Goal: Use online tool/utility: Utilize a website feature to perform a specific function

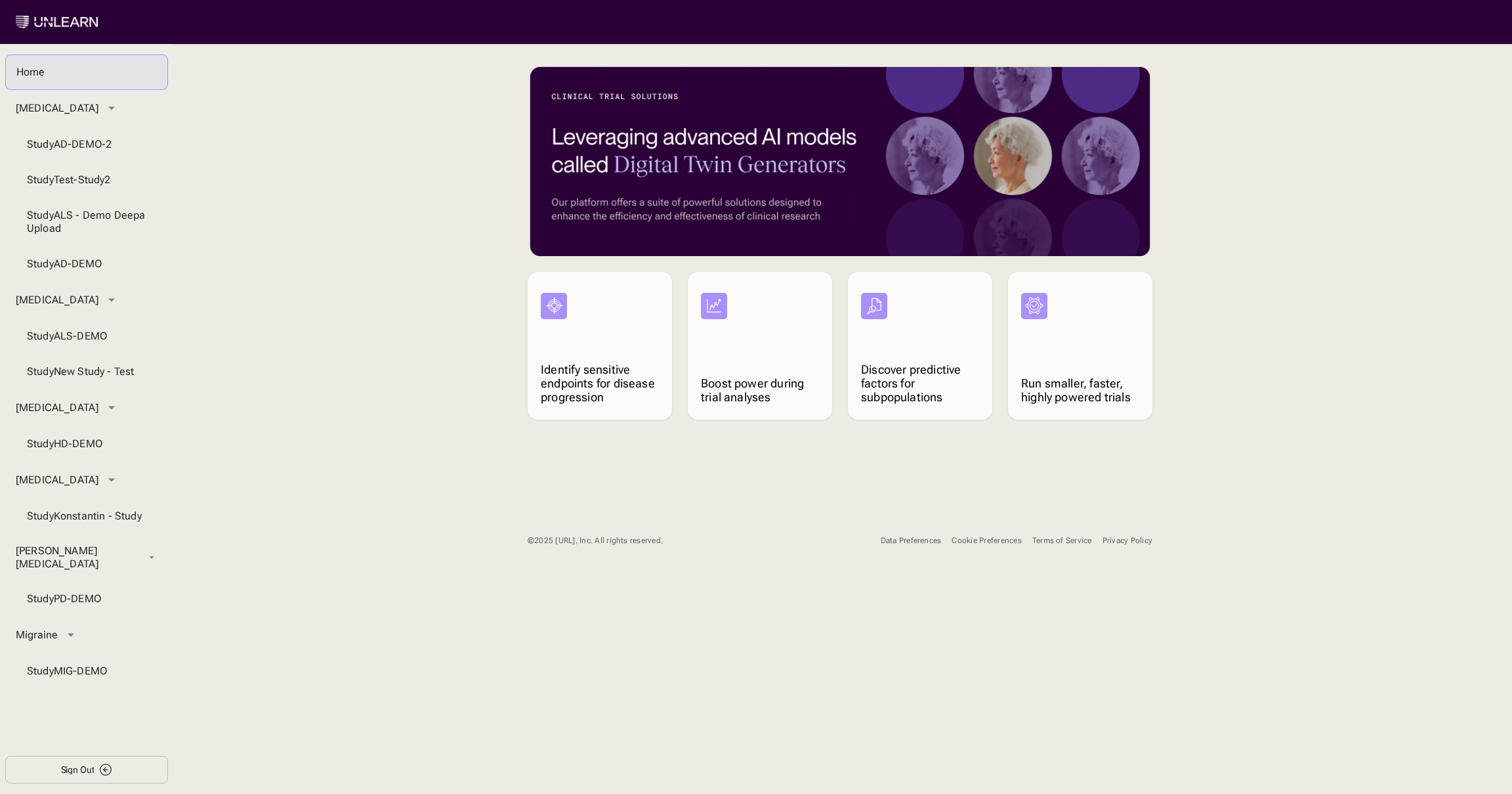
click at [995, 538] on div "Cookie Preferences" at bounding box center [986, 540] width 70 height 10
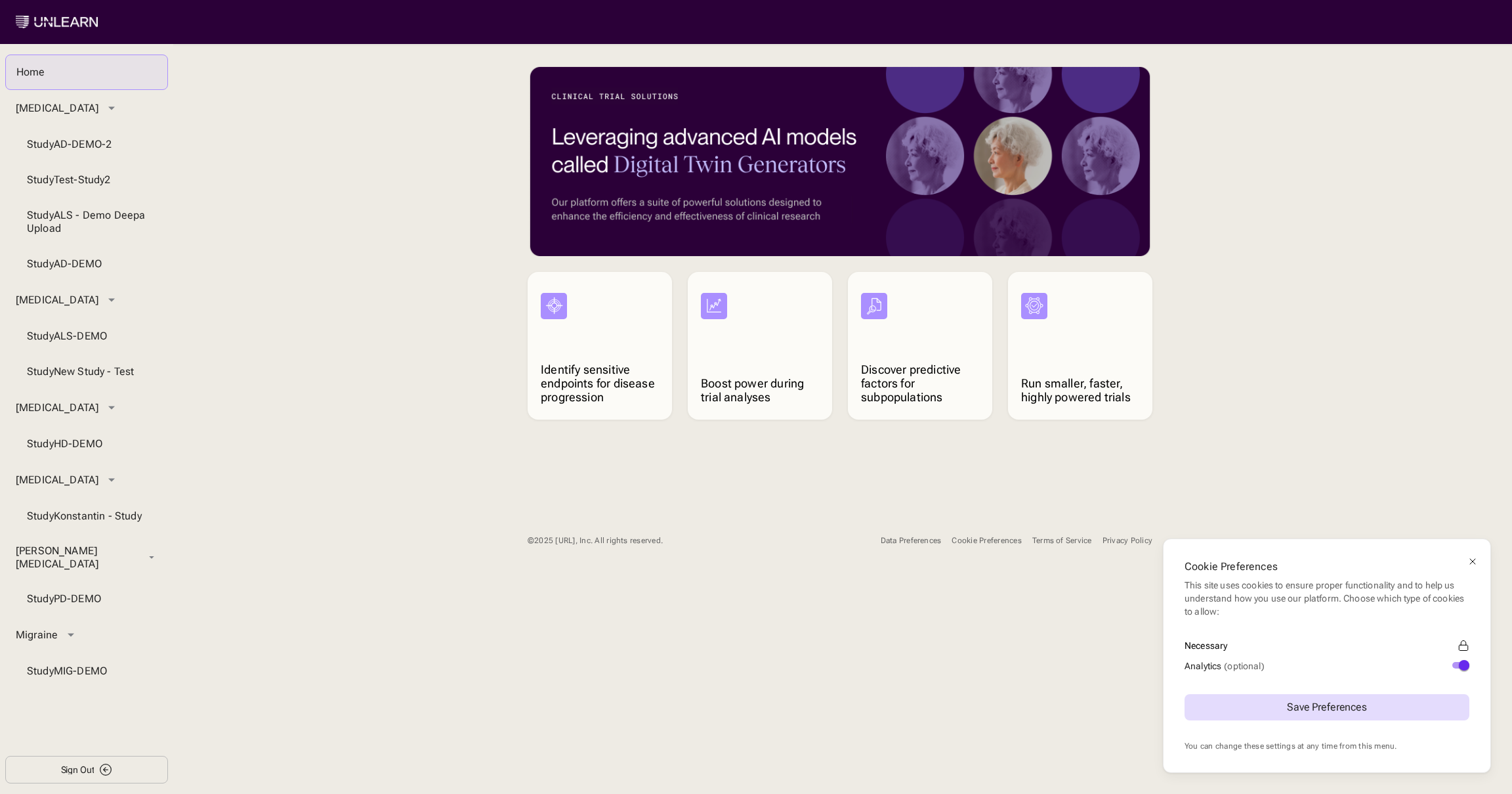
click at [1475, 565] on icon at bounding box center [1473, 561] width 11 height 11
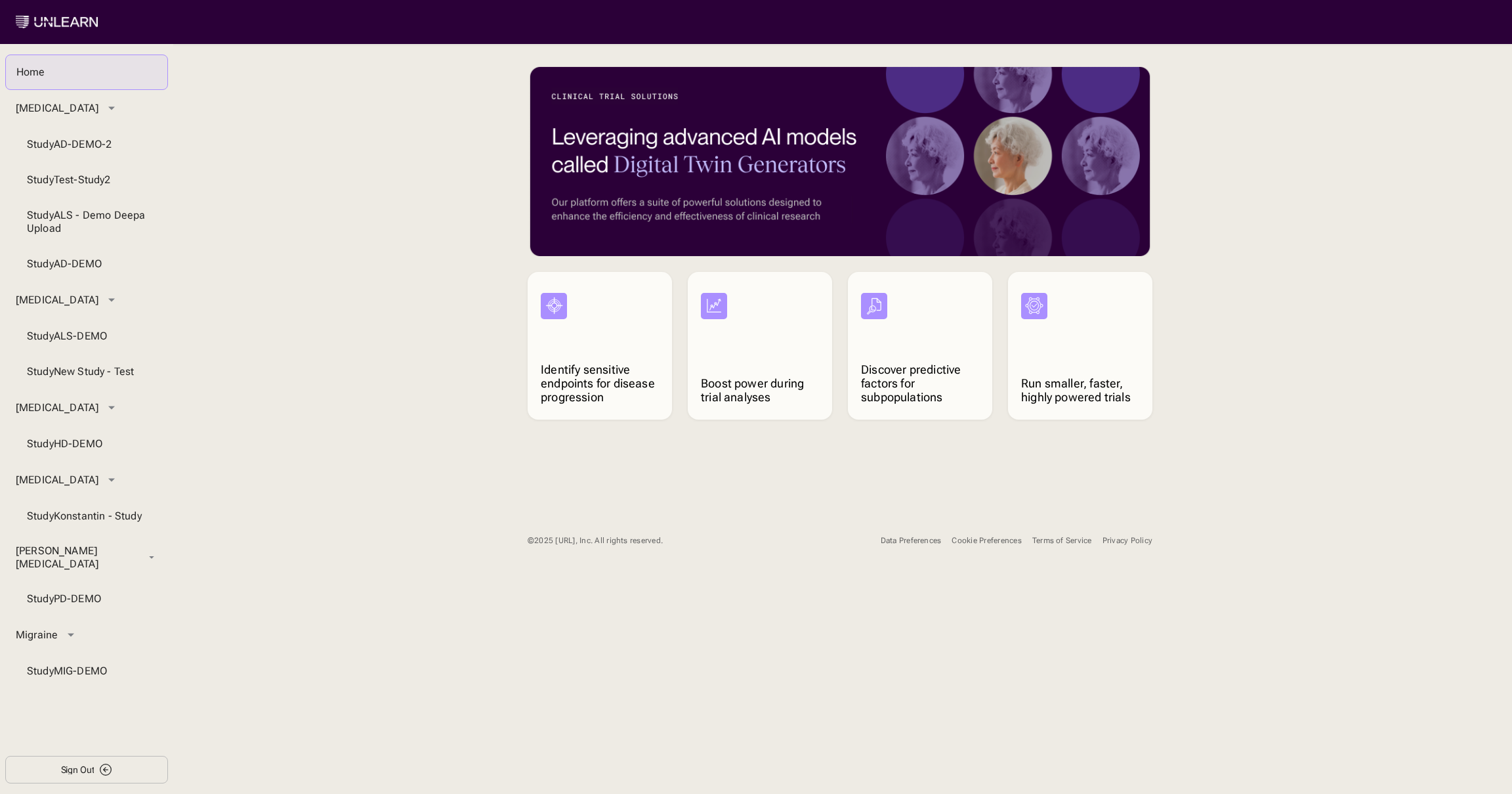
click at [914, 539] on div "Data Preferences" at bounding box center [911, 540] width 61 height 10
click at [90, 335] on li "Study ALS-DEMO" at bounding box center [86, 336] width 163 height 35
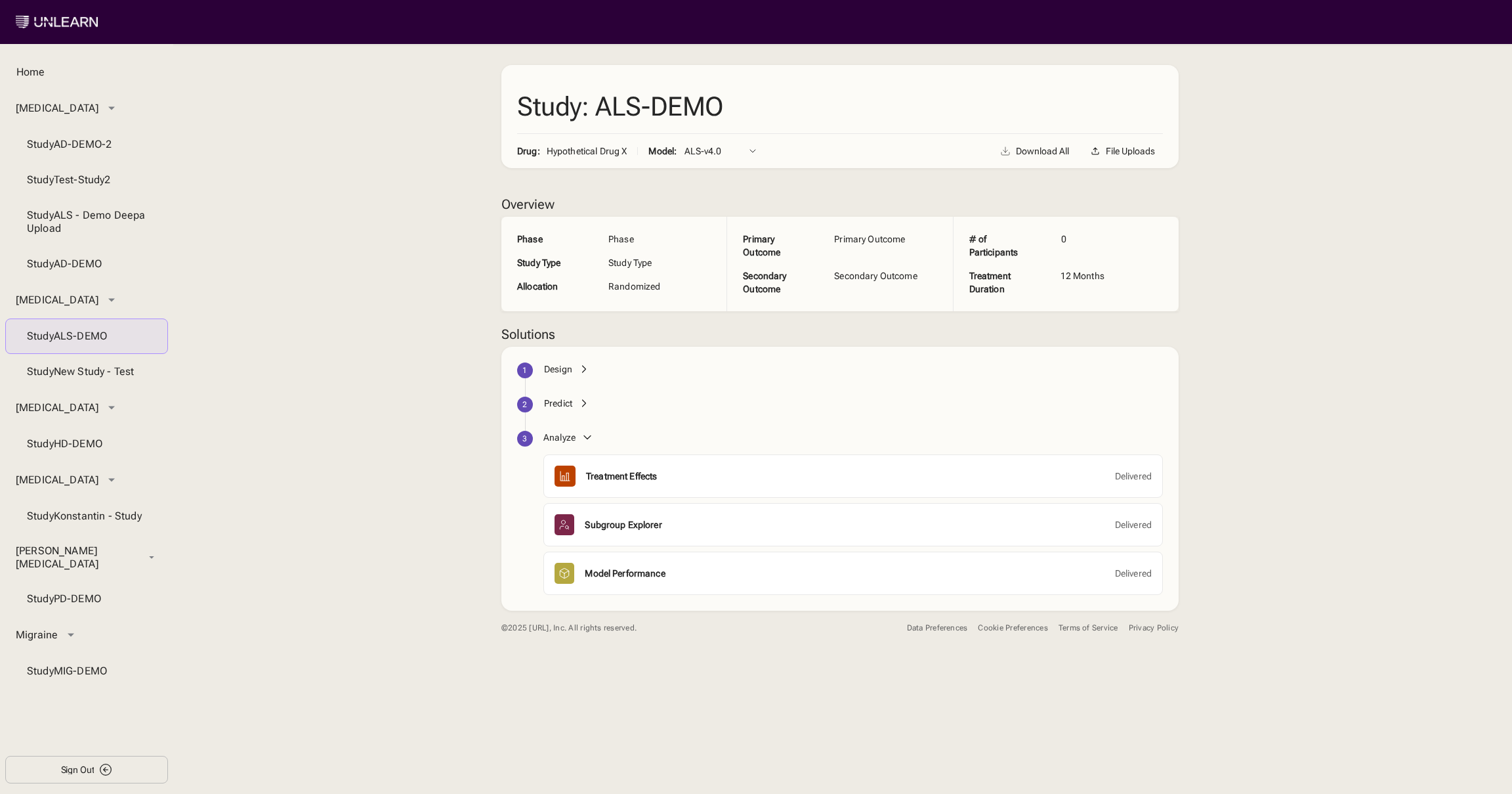
click at [544, 369] on div "Design" at bounding box center [558, 369] width 28 height 13
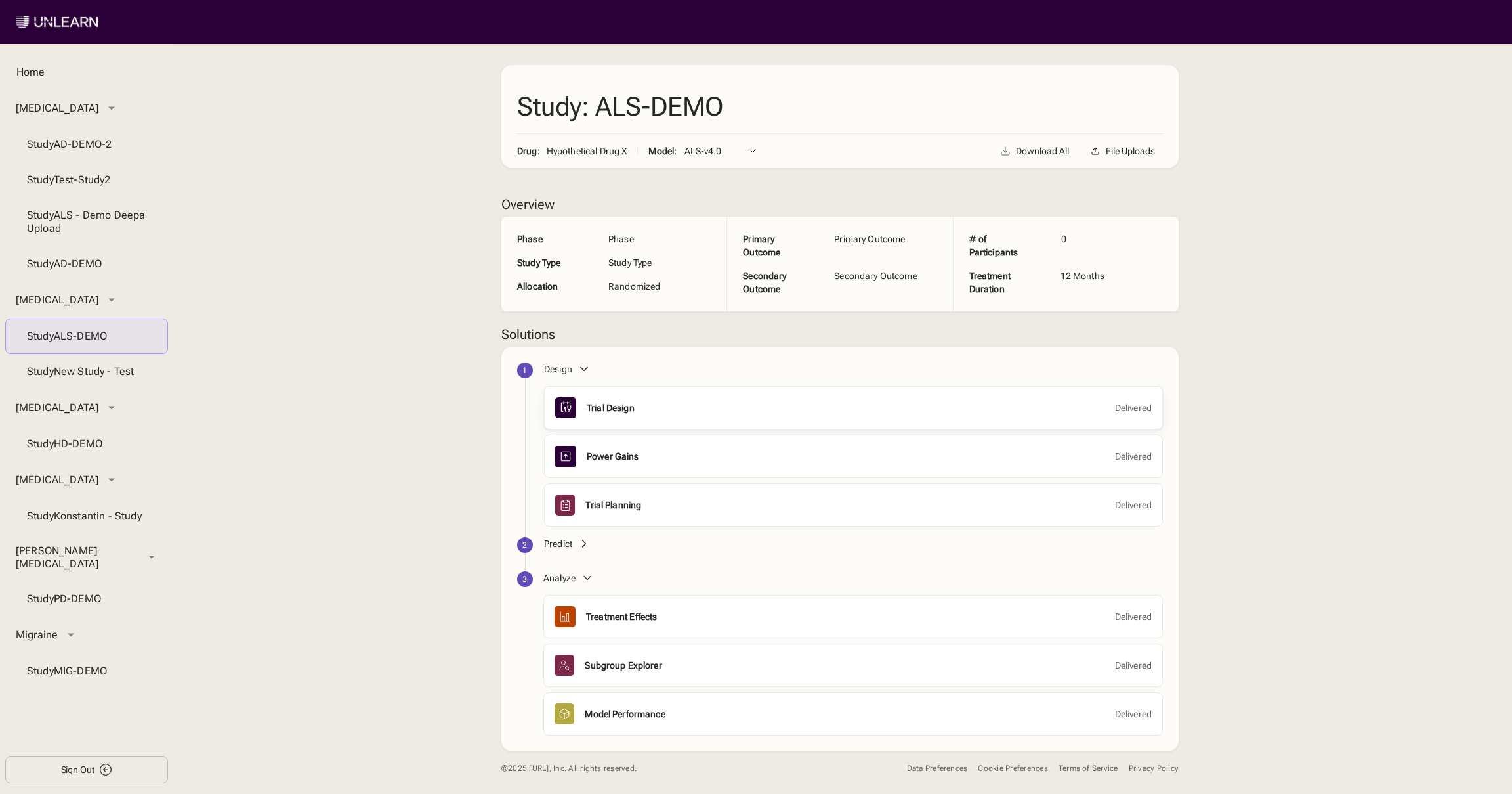
click at [616, 402] on div "Trial Design" at bounding box center [611, 407] width 48 height 13
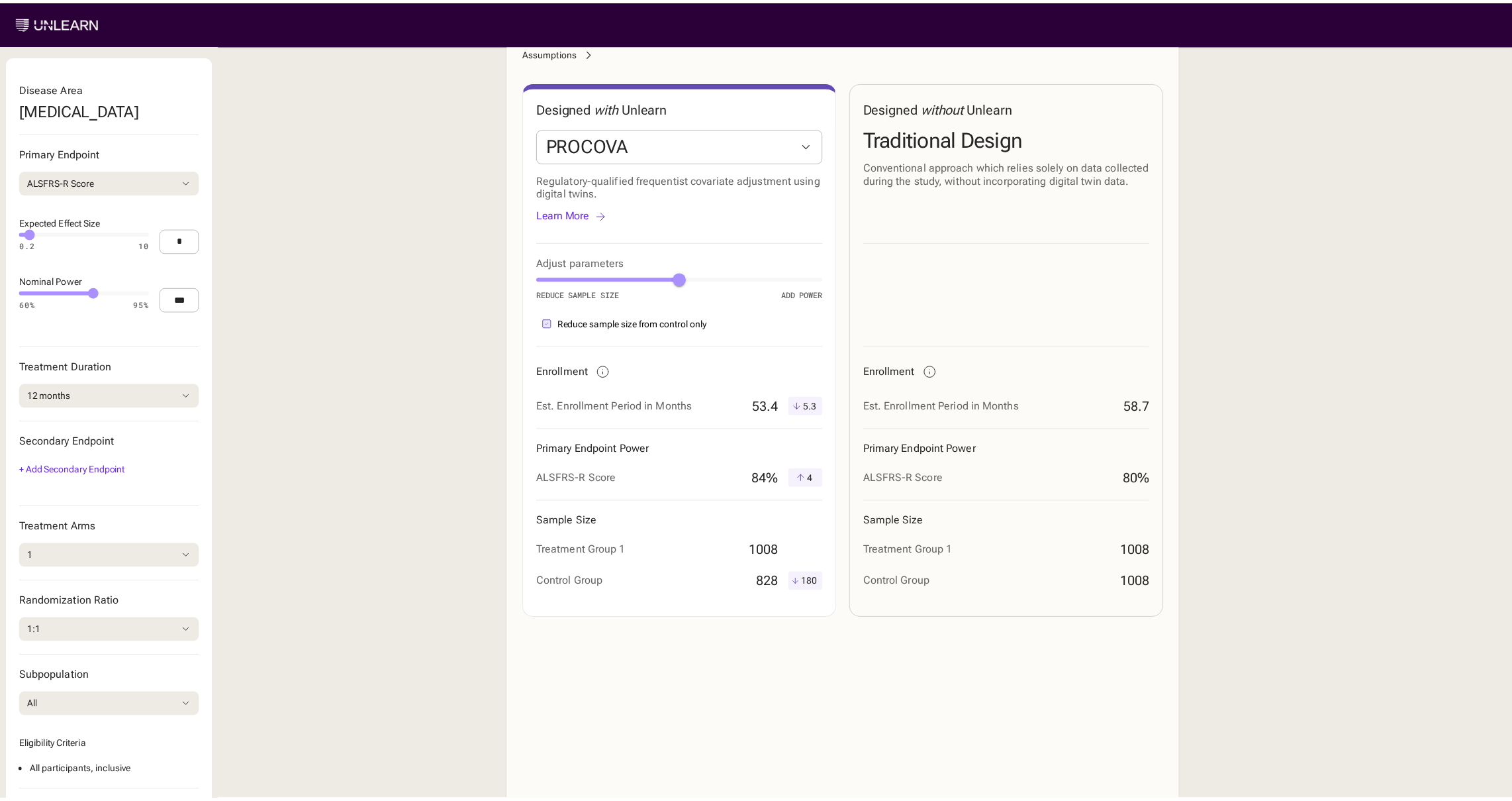
scroll to position [326, 0]
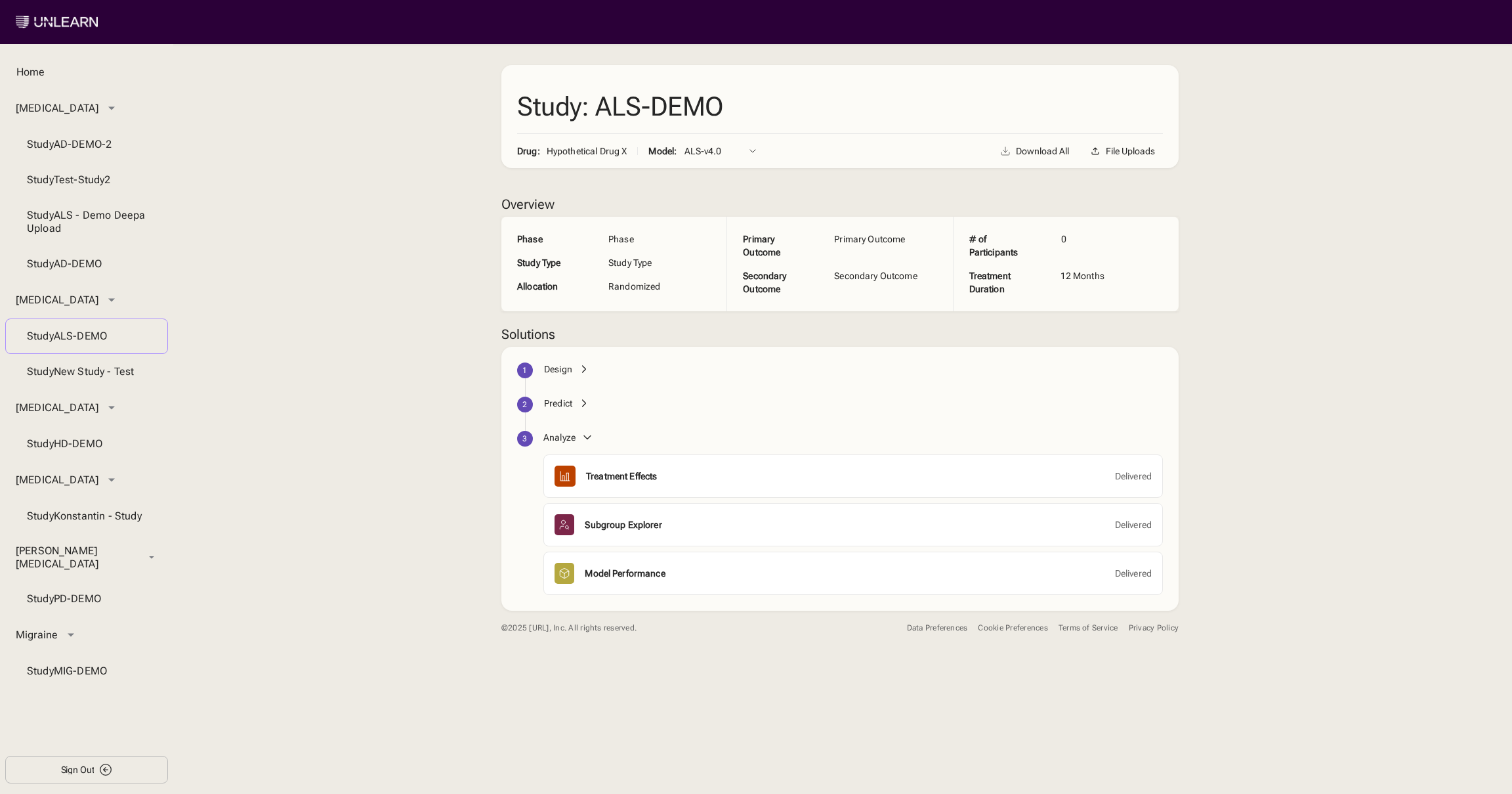
click at [105, 340] on div "Study ALS-DEMO" at bounding box center [87, 336] width 120 height 13
click at [561, 367] on div "Design" at bounding box center [558, 369] width 28 height 13
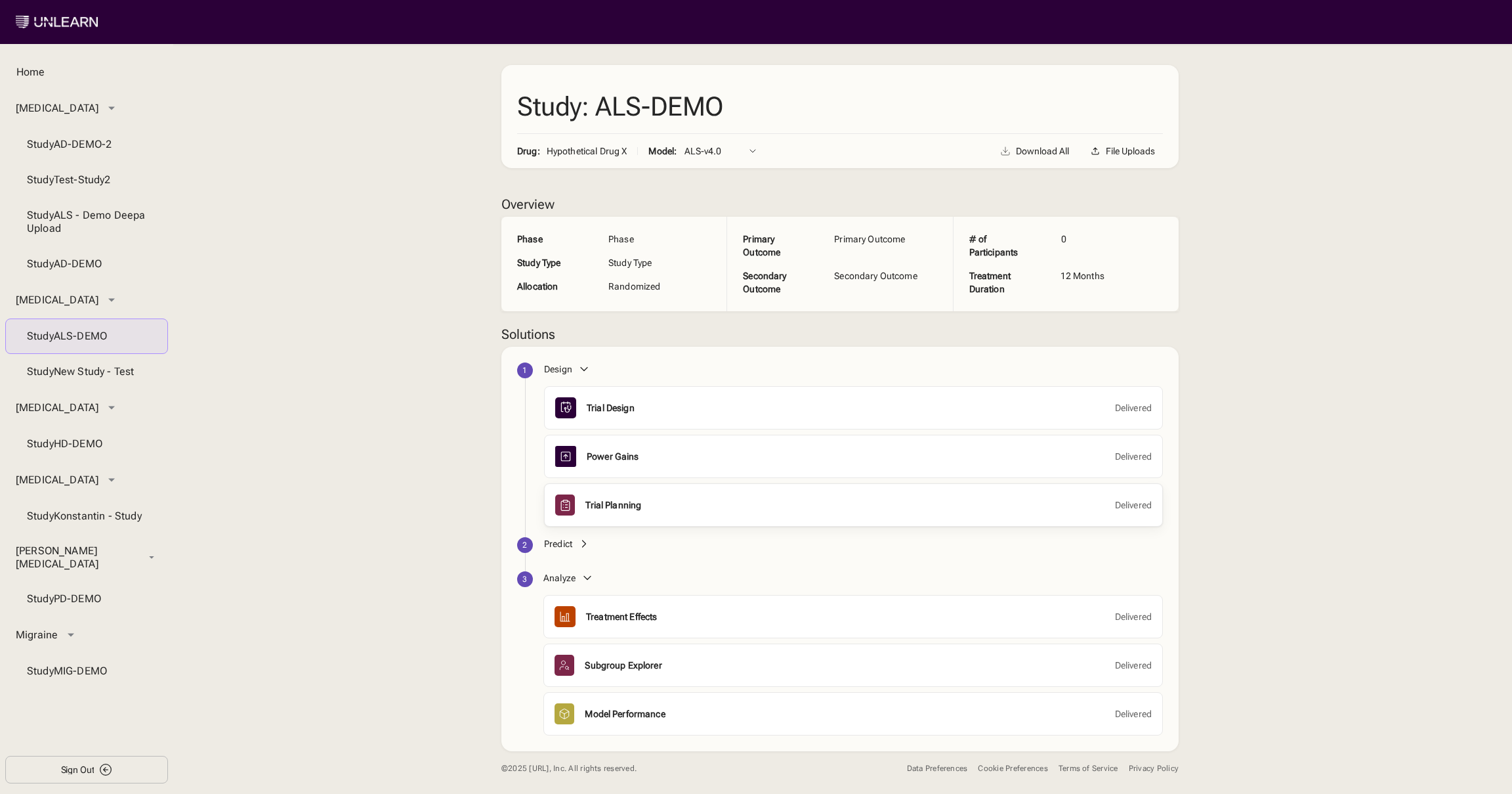
click at [589, 510] on div "Trial Planning Delivered" at bounding box center [853, 505] width 597 height 21
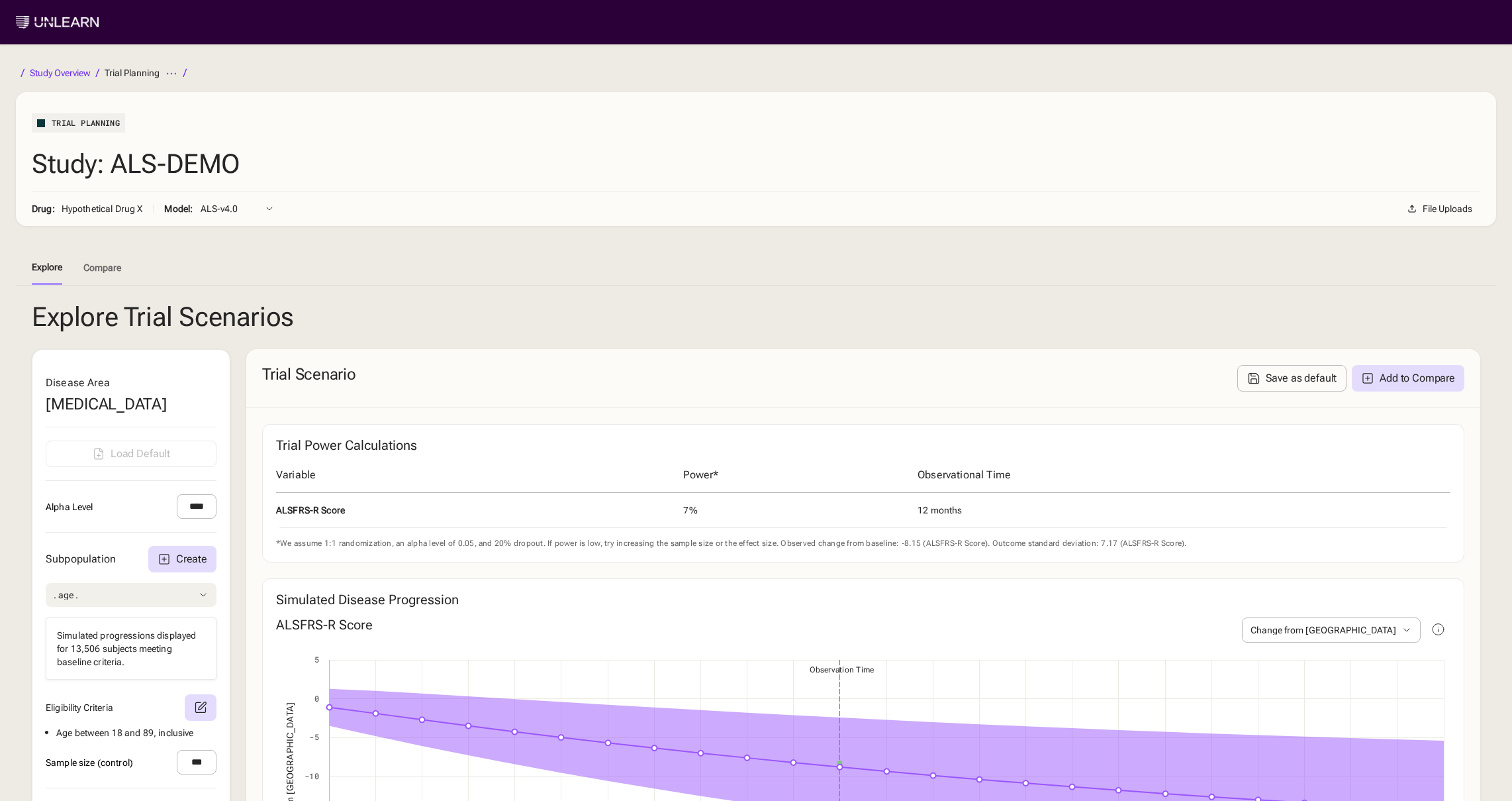
click at [200, 600] on icon at bounding box center [203, 595] width 11 height 11
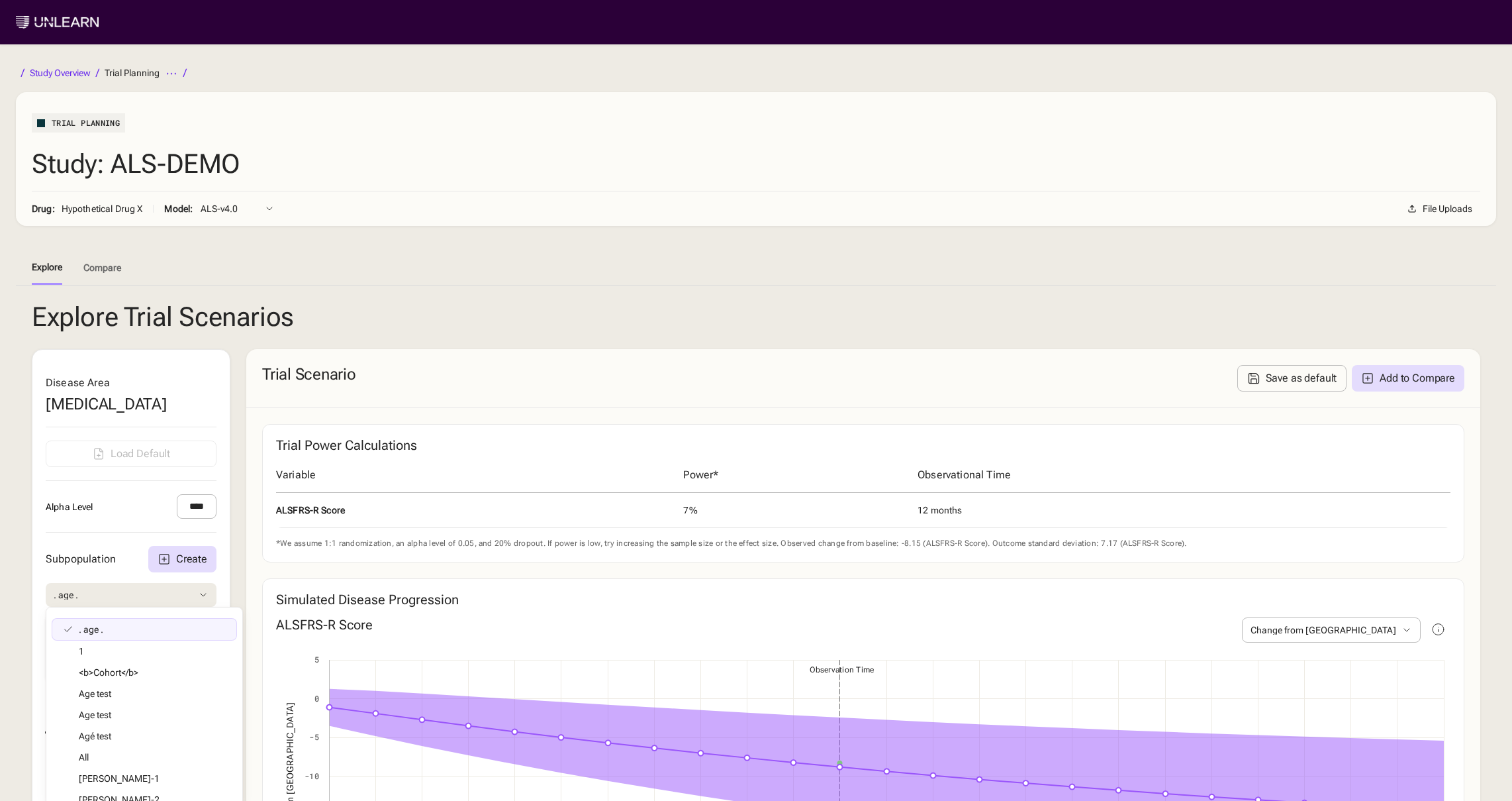
click at [108, 519] on div "Alpha Level ****" at bounding box center [131, 506] width 171 height 25
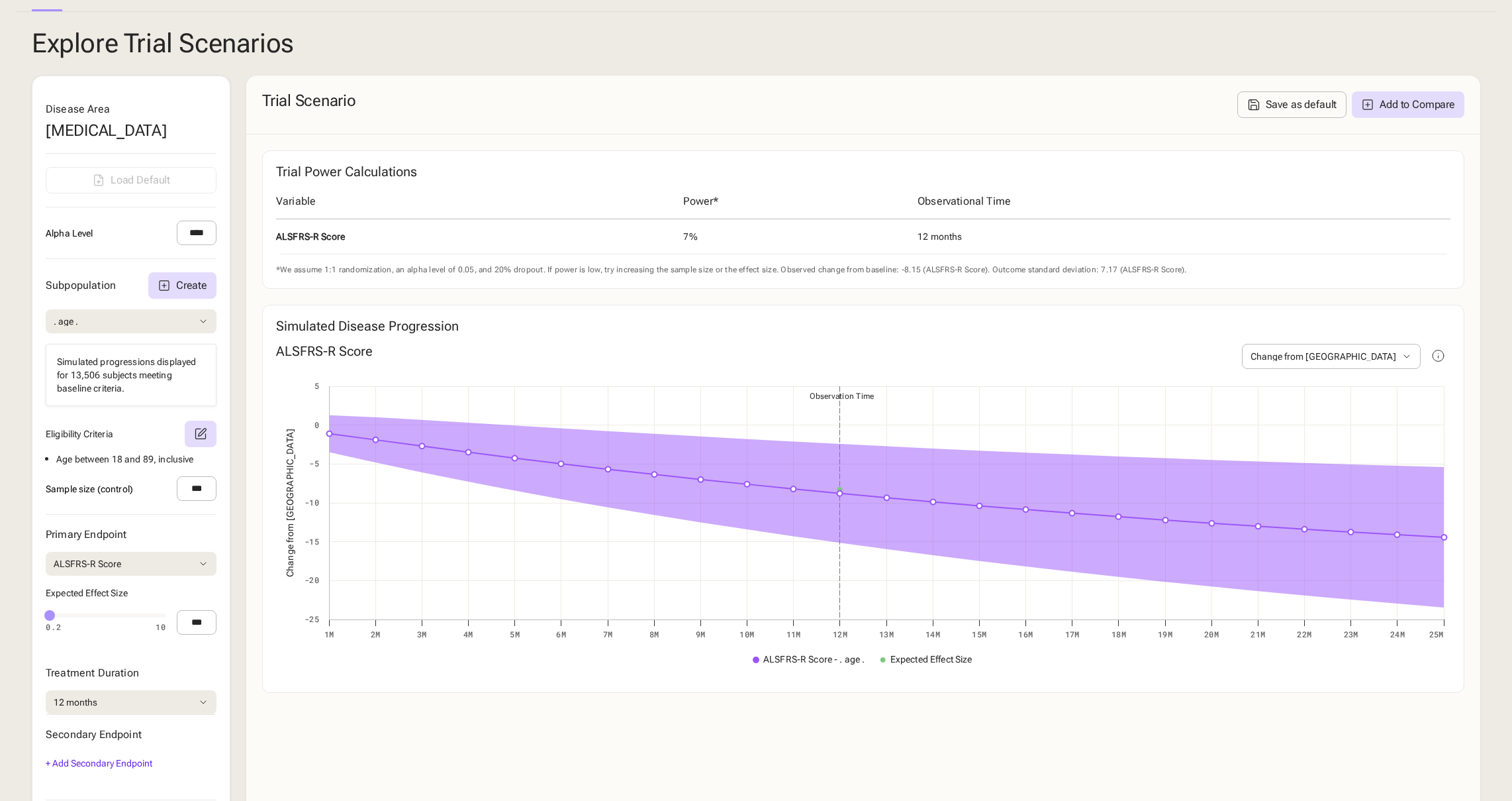
scroll to position [276, 0]
click at [187, 331] on button ". age ." at bounding box center [131, 319] width 171 height 24
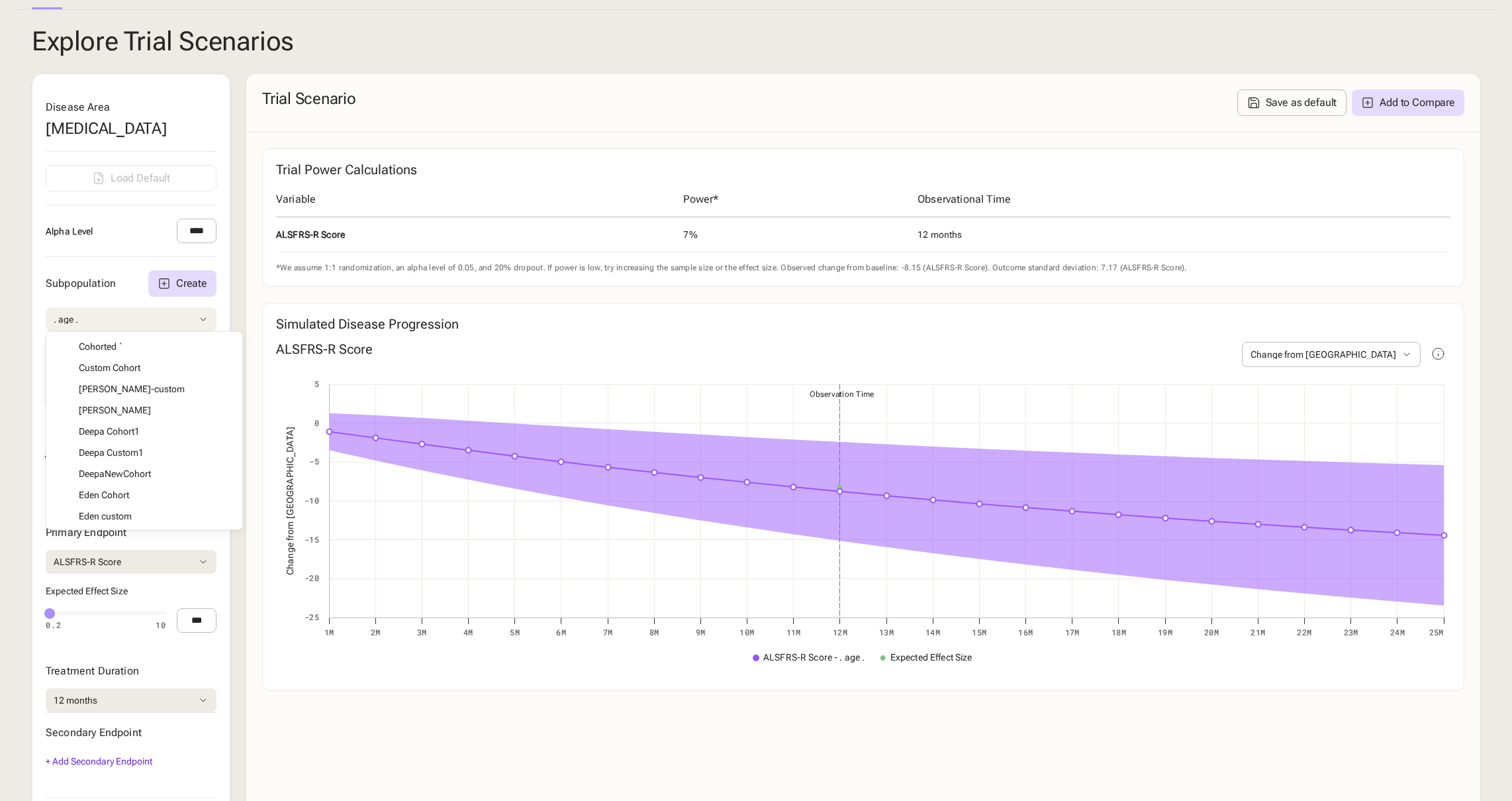
scroll to position [299, 0]
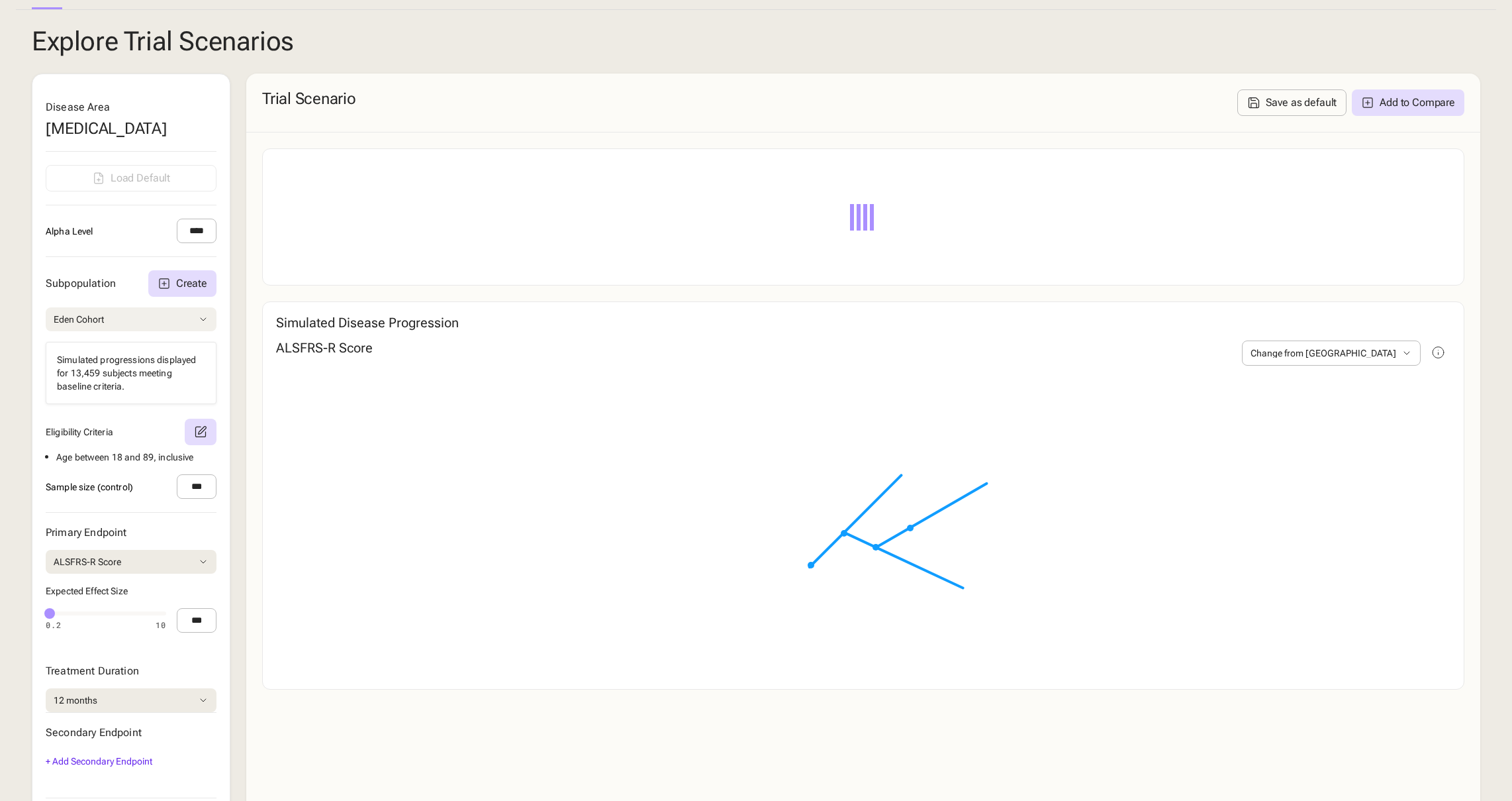
click at [139, 509] on div "Disease Area [MEDICAL_DATA] Load Default Alpha Level **** Subpopulation Create …" at bounding box center [131, 442] width 199 height 738
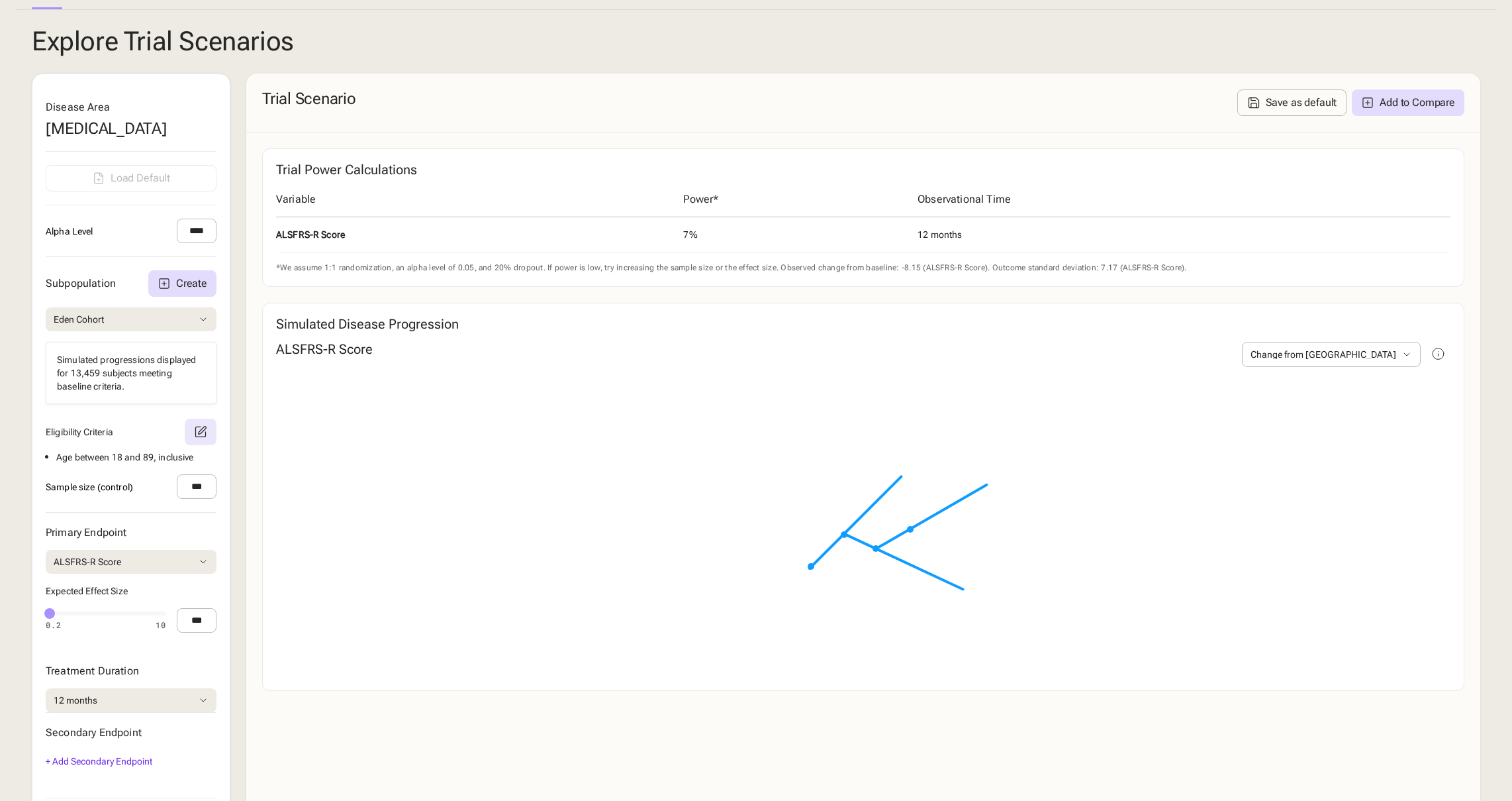
click at [206, 438] on icon at bounding box center [200, 432] width 13 height 13
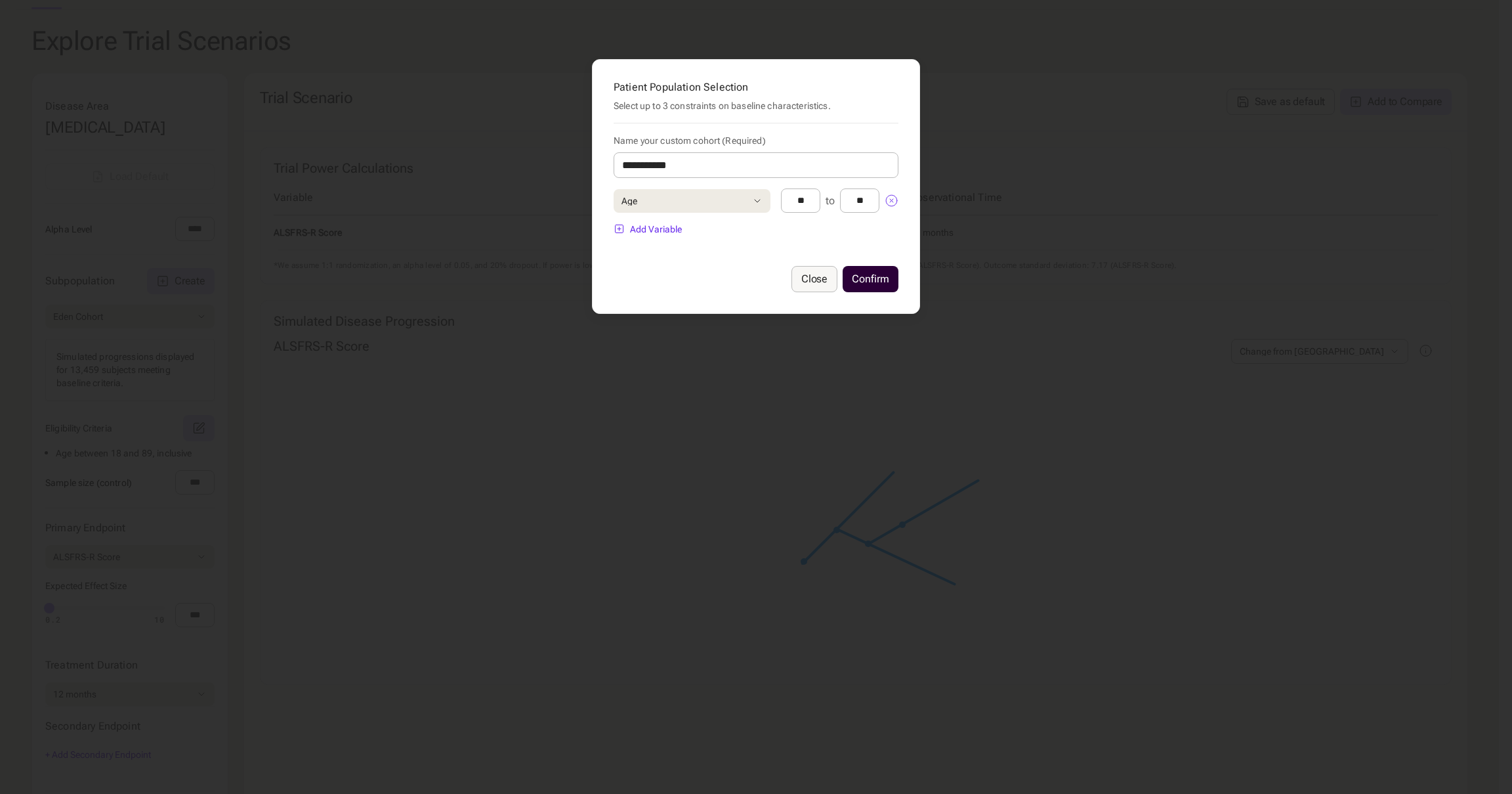
click at [818, 282] on div "Close" at bounding box center [814, 278] width 26 height 11
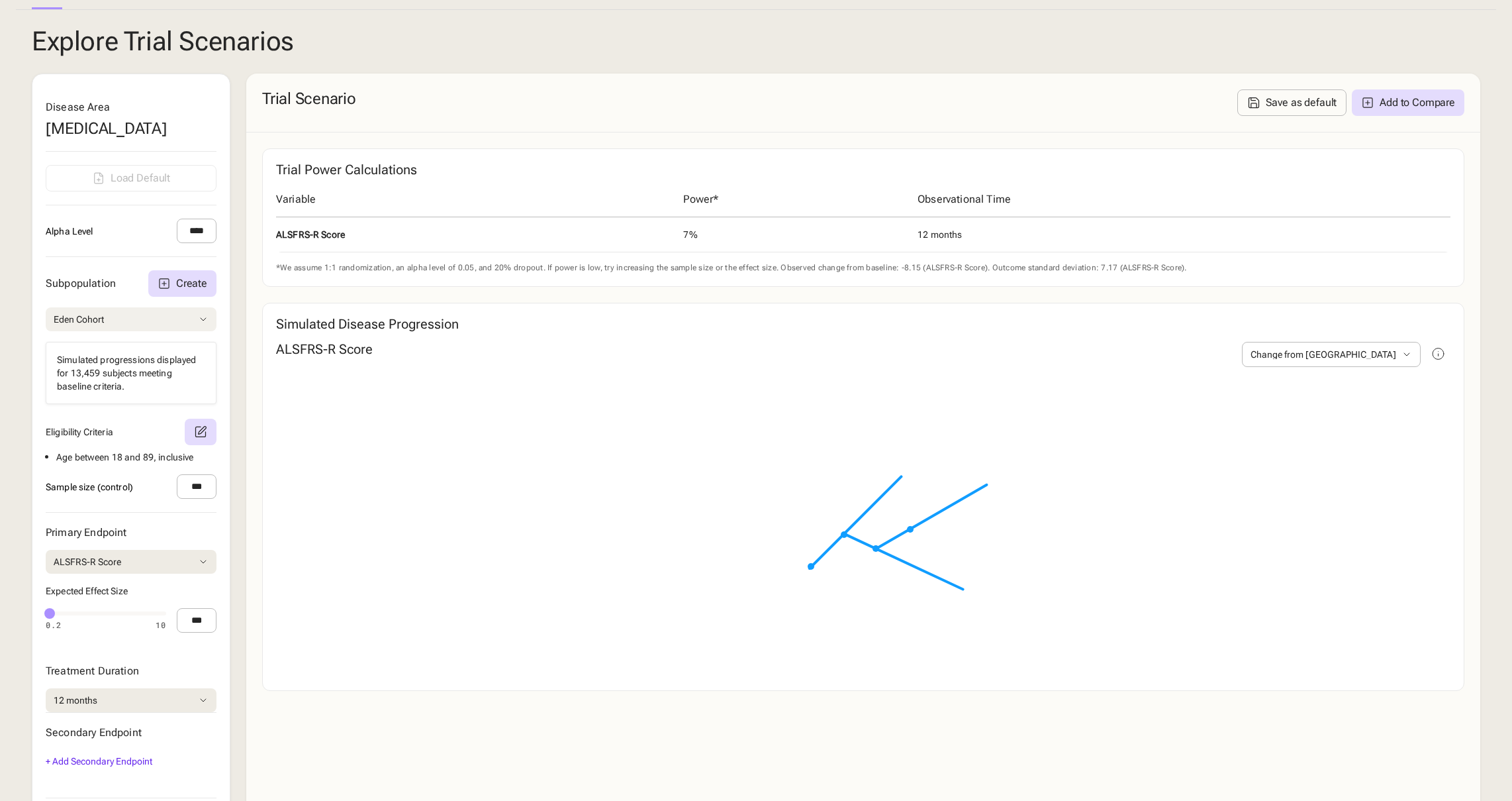
click at [193, 331] on button "Eden Cohort" at bounding box center [131, 319] width 171 height 24
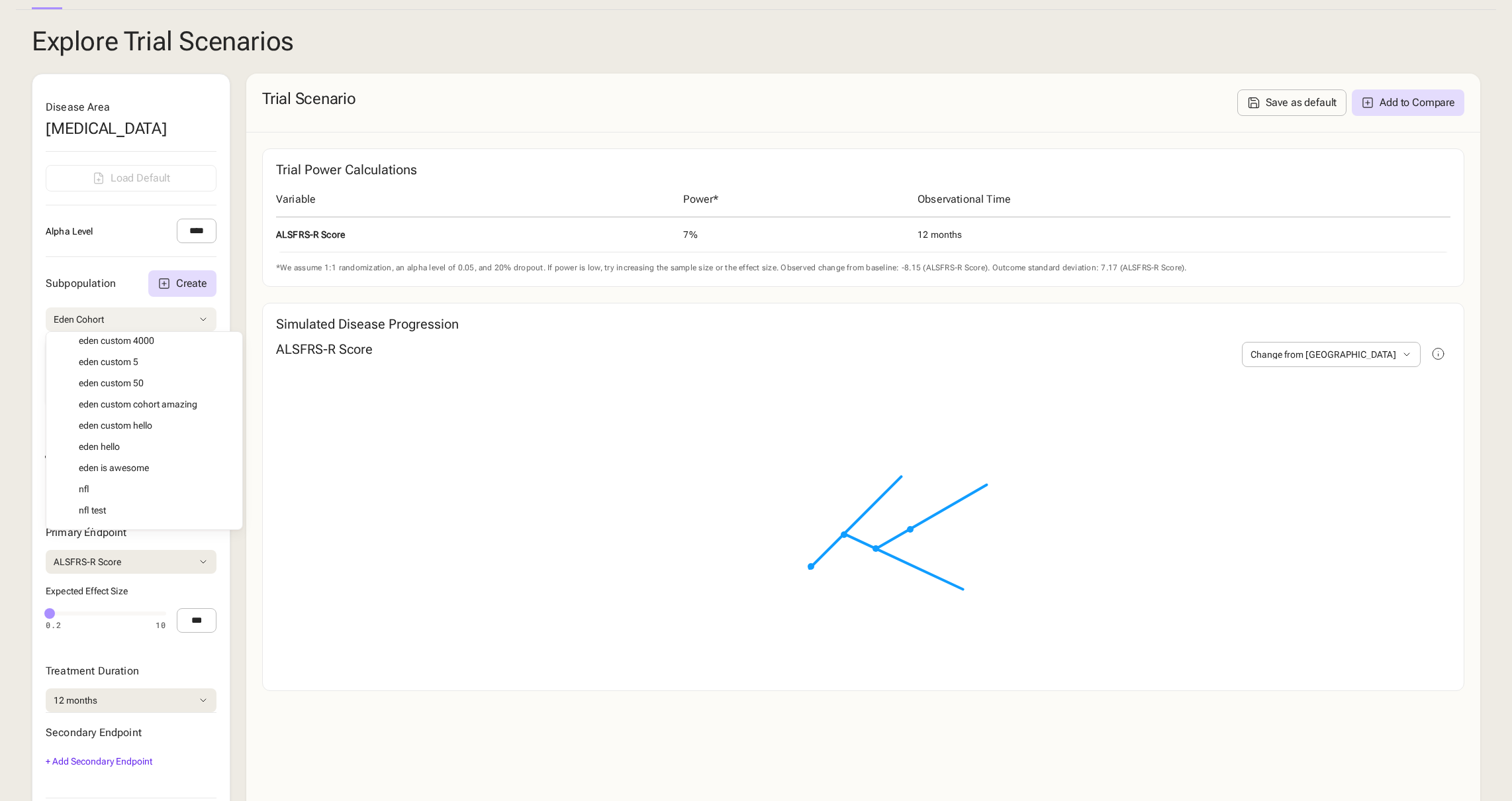
scroll to position [1238, 0]
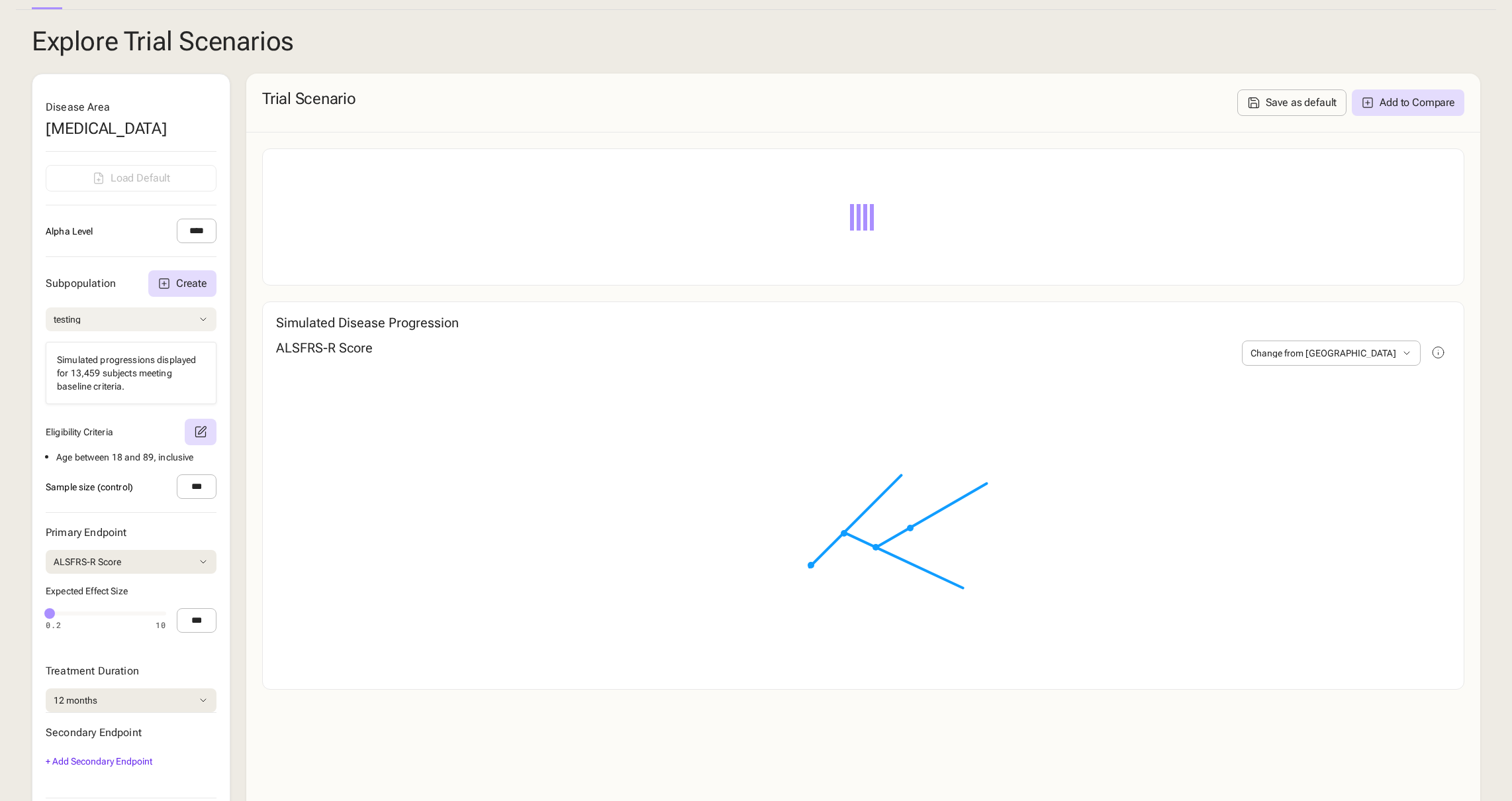
click at [104, 506] on div "Disease Area [MEDICAL_DATA] Load Default Alpha Level **** Subpopulation Create …" at bounding box center [131, 442] width 199 height 738
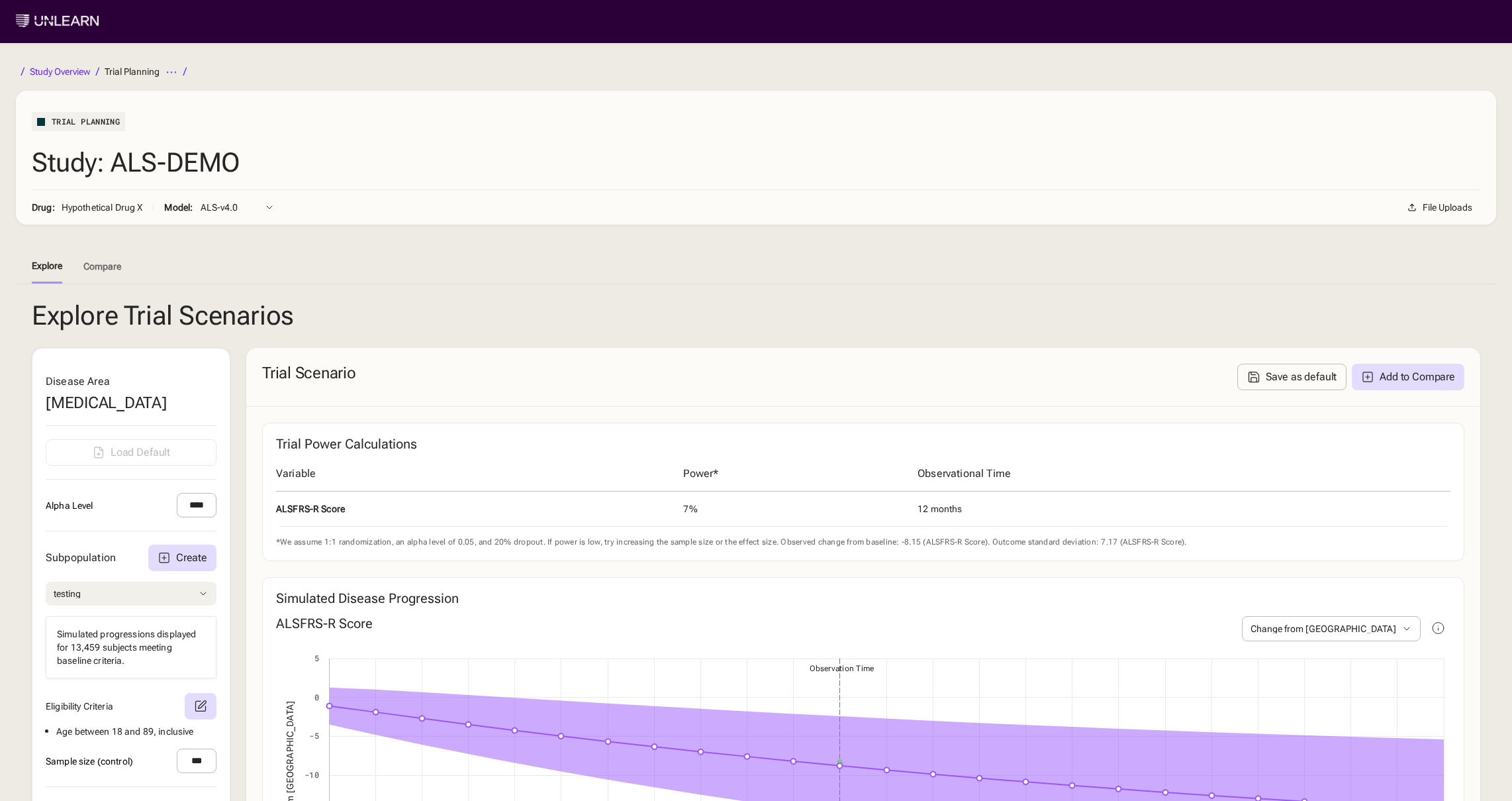
scroll to position [0, 0]
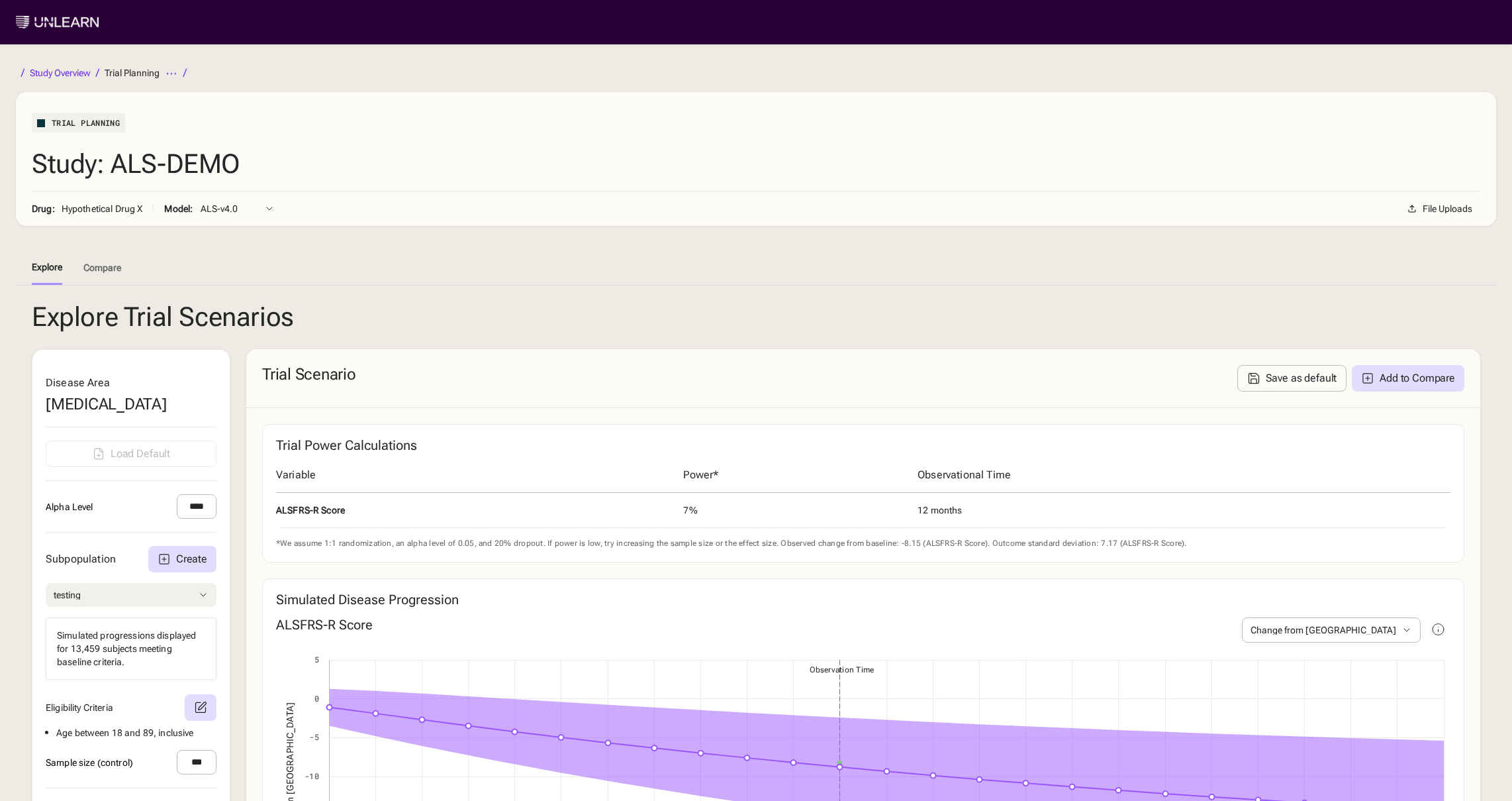
click at [99, 256] on button "Compare" at bounding box center [103, 267] width 38 height 35
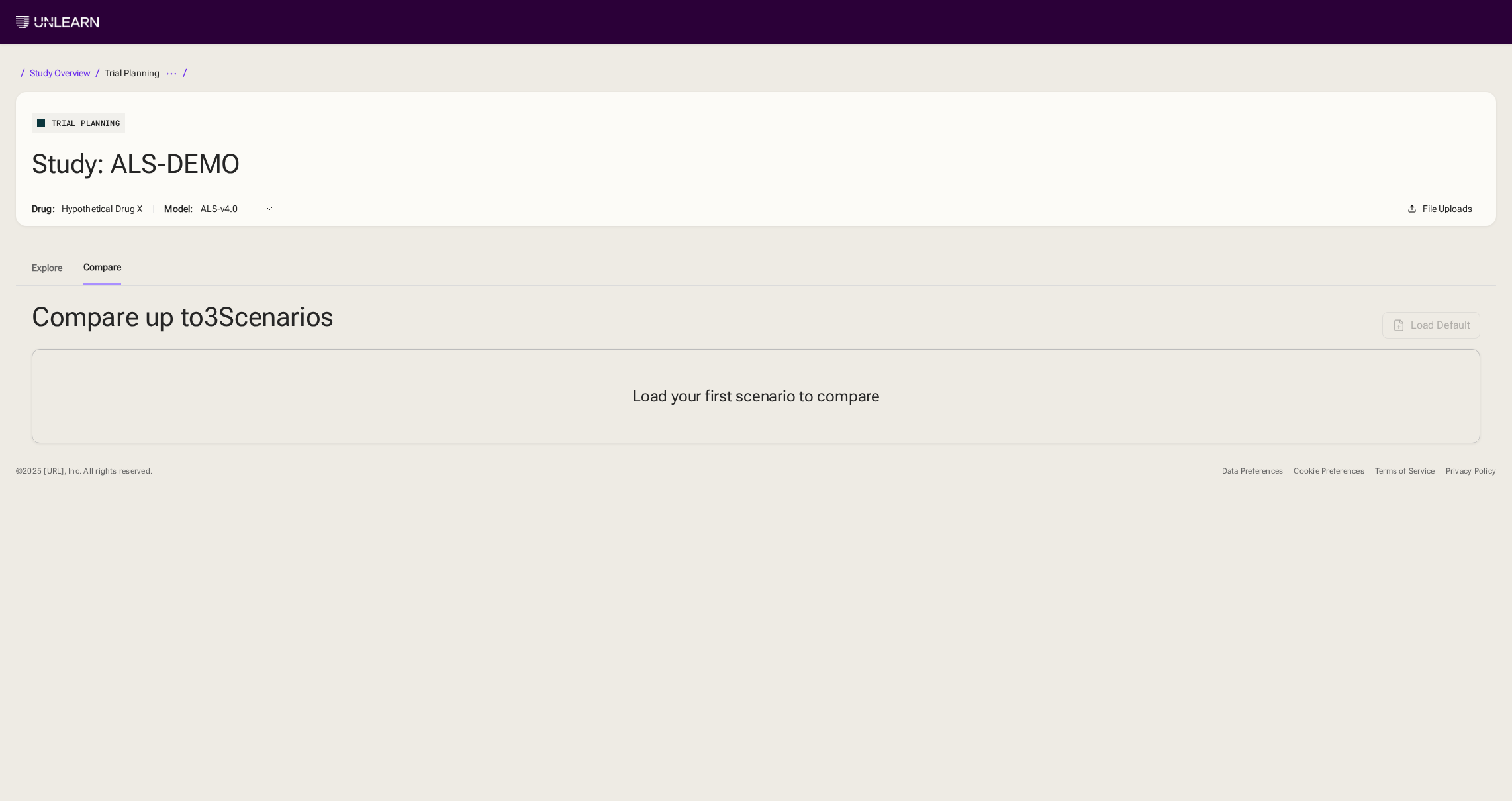
click at [48, 263] on button "Explore" at bounding box center [46, 267] width 31 height 35
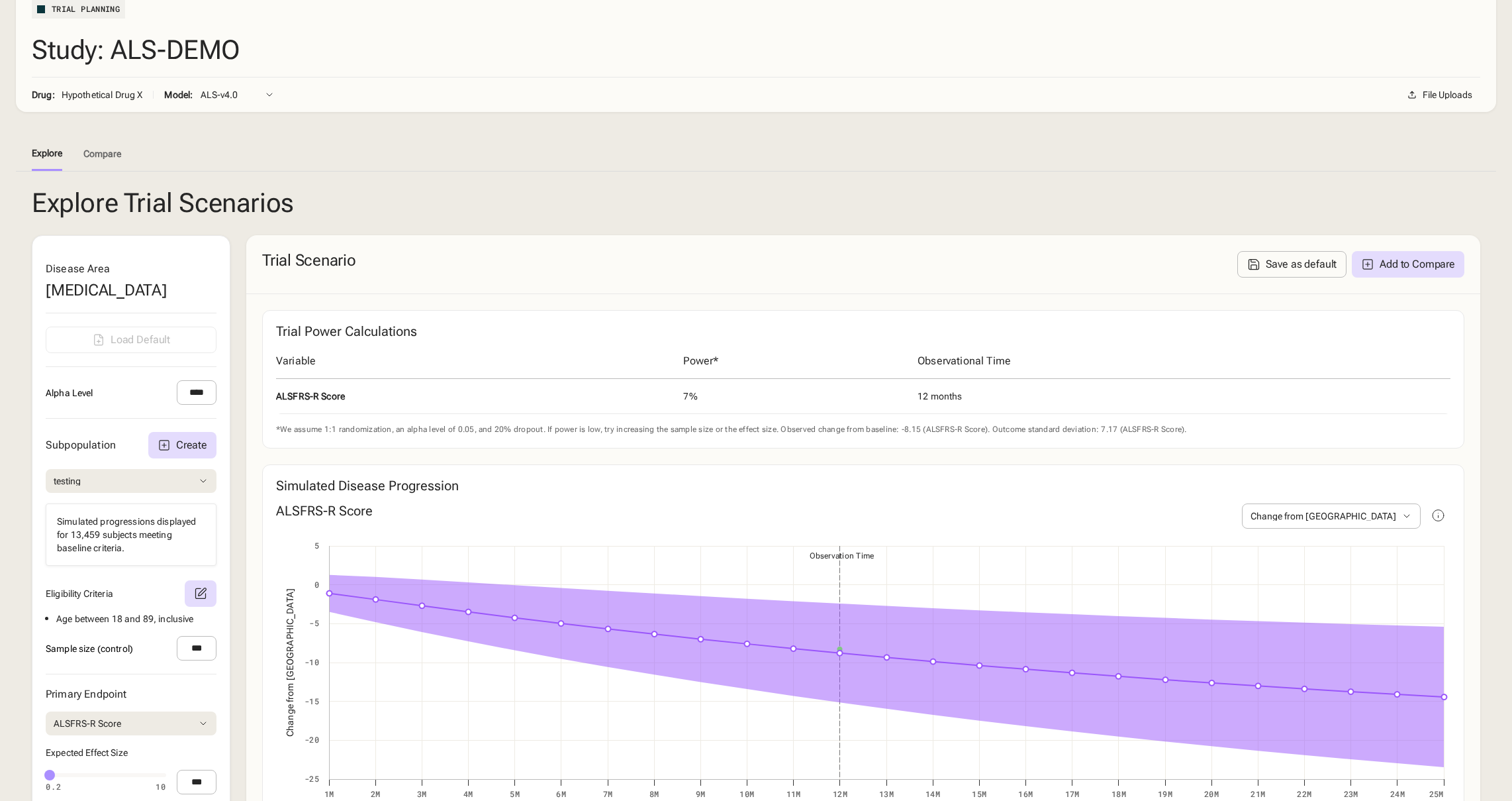
scroll to position [359, 0]
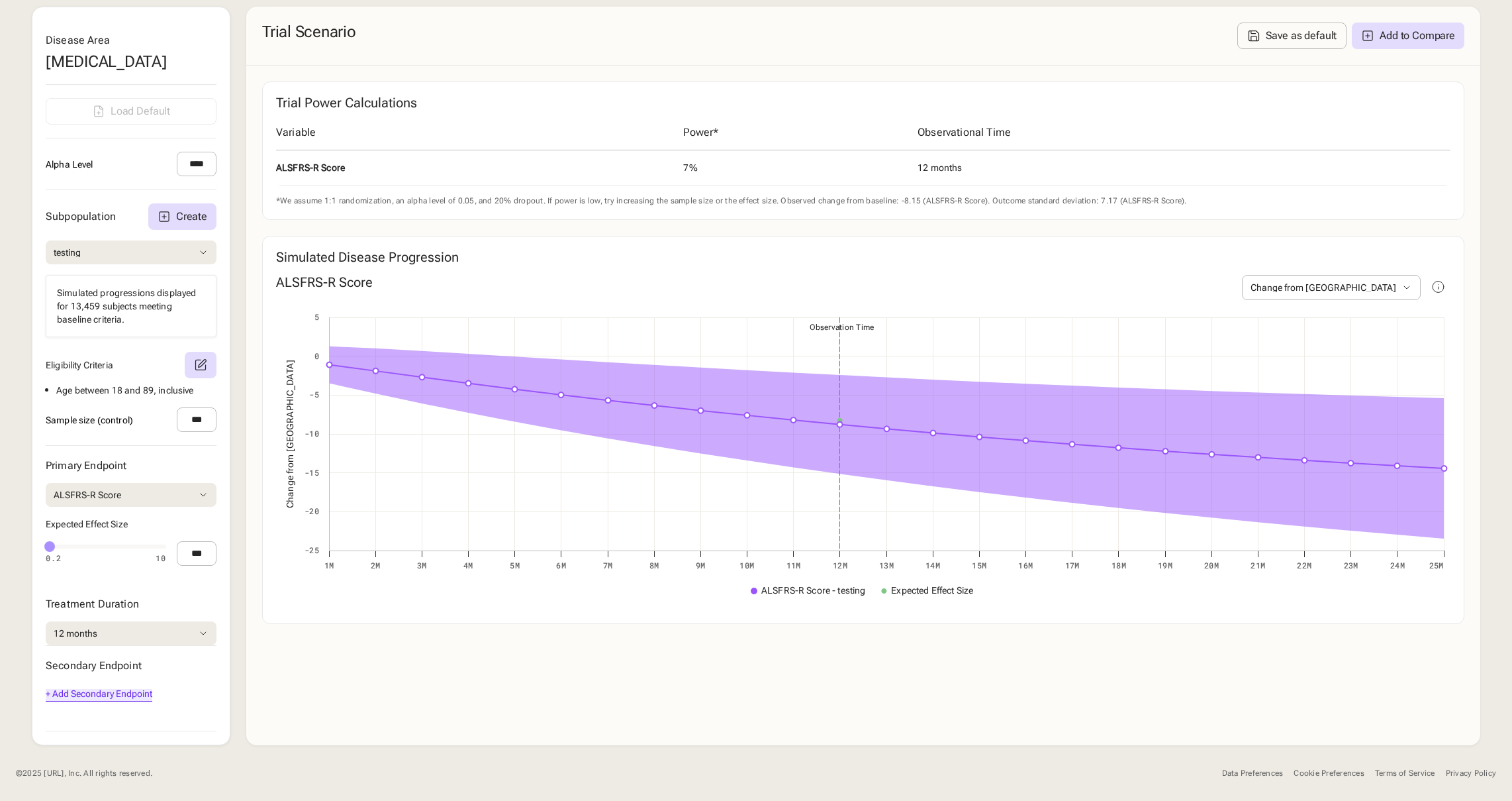
click at [118, 692] on div "+ Add Secondary Endpoint" at bounding box center [99, 694] width 107 height 12
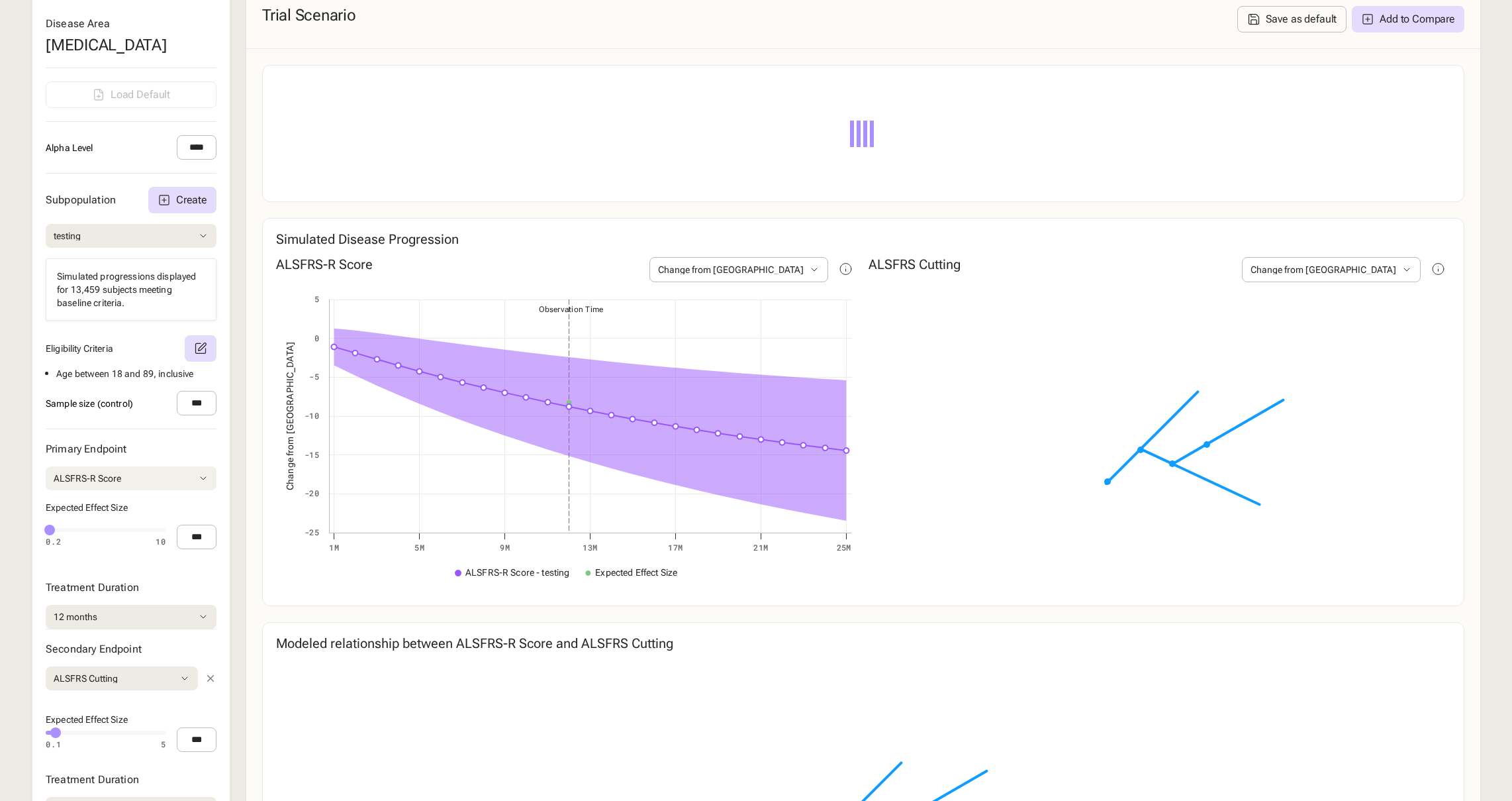
click at [201, 484] on icon at bounding box center [203, 478] width 11 height 11
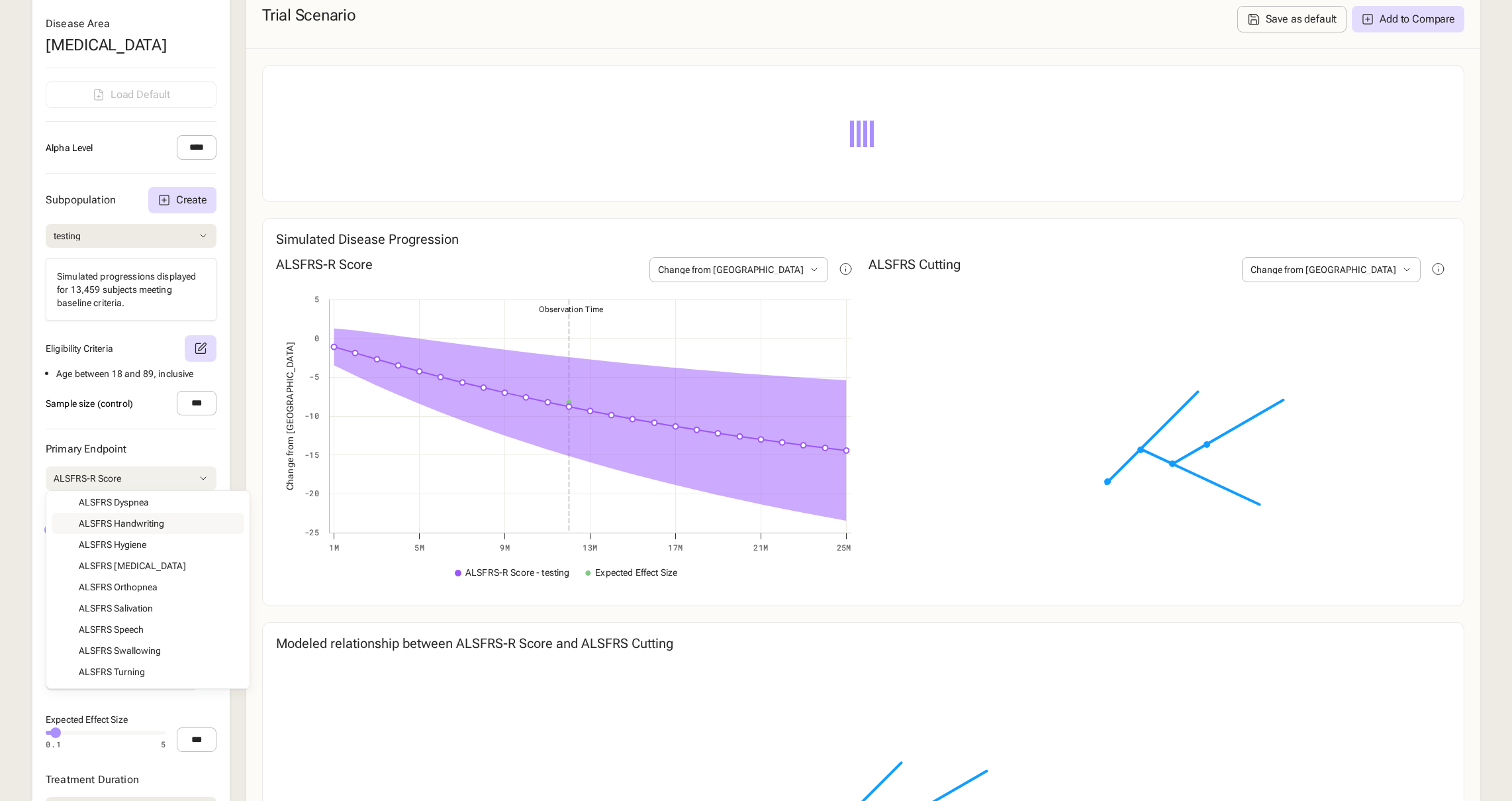
scroll to position [243, 0]
type input "*"
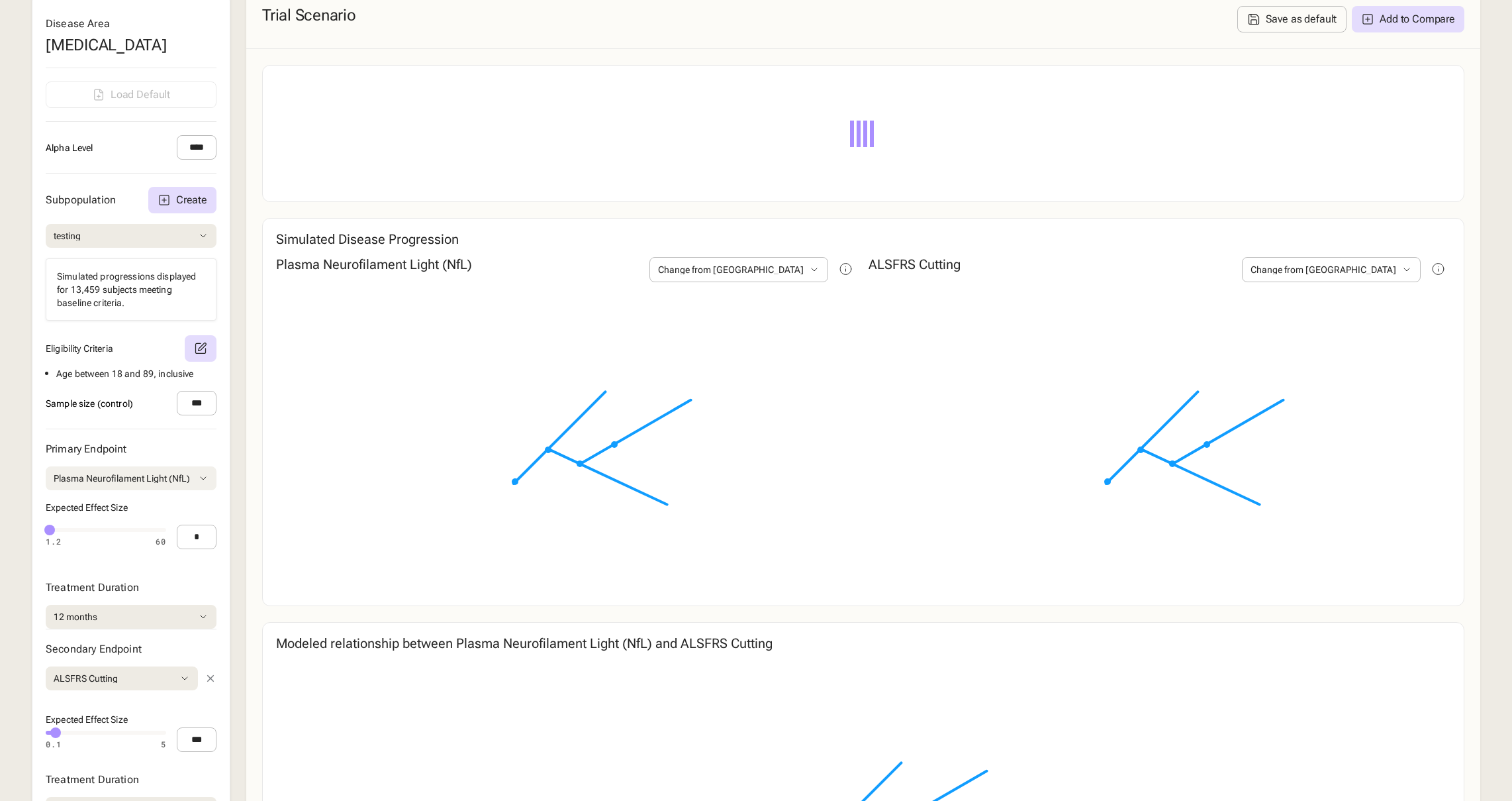
click at [177, 663] on div "Disease Area [MEDICAL_DATA] Load Default Alpha Level **** Subpopulation Create …" at bounding box center [131, 419] width 199 height 858
click at [174, 690] on button "ALSFRS Cutting" at bounding box center [122, 678] width 152 height 24
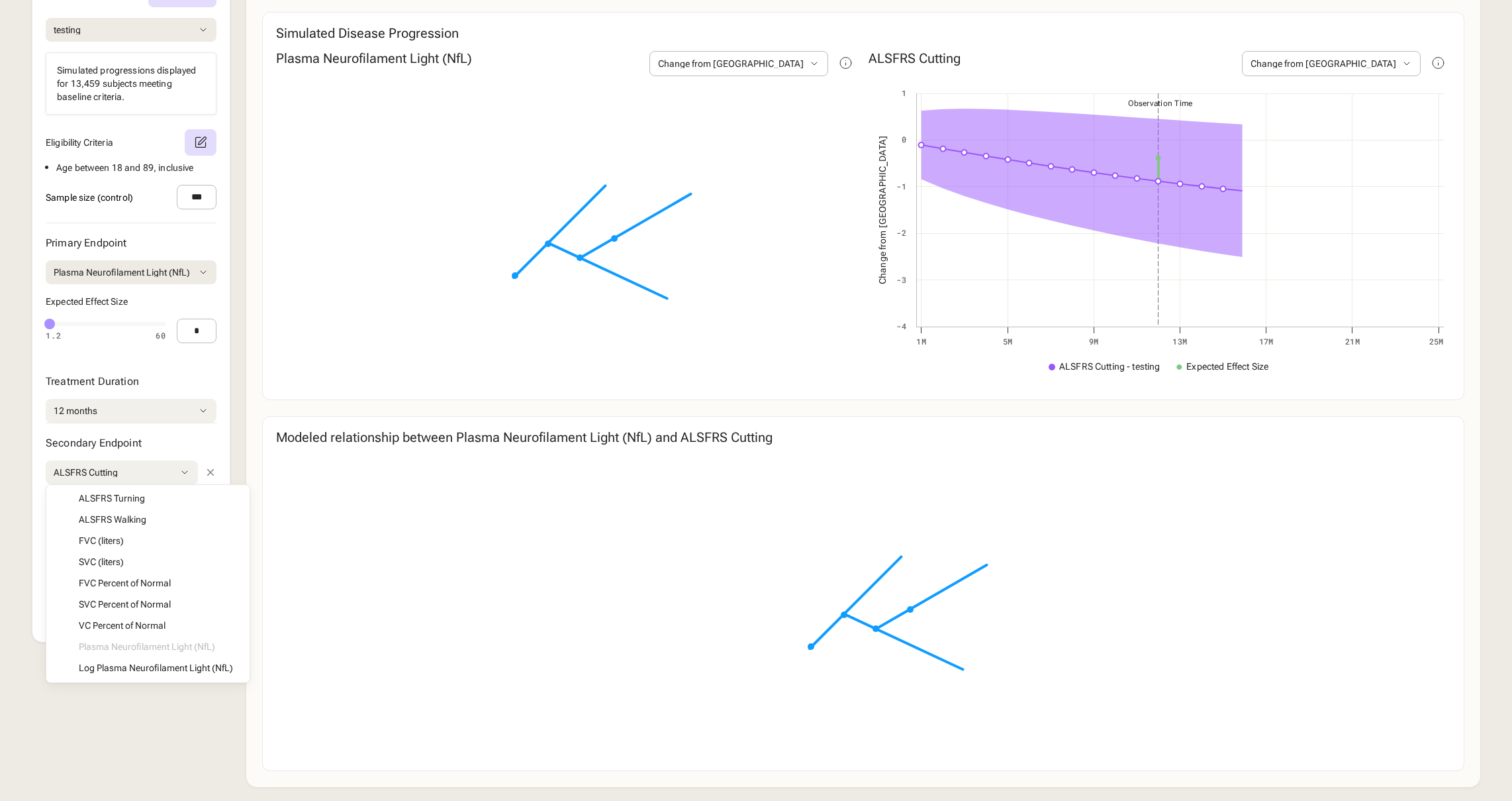
scroll to position [604, 0]
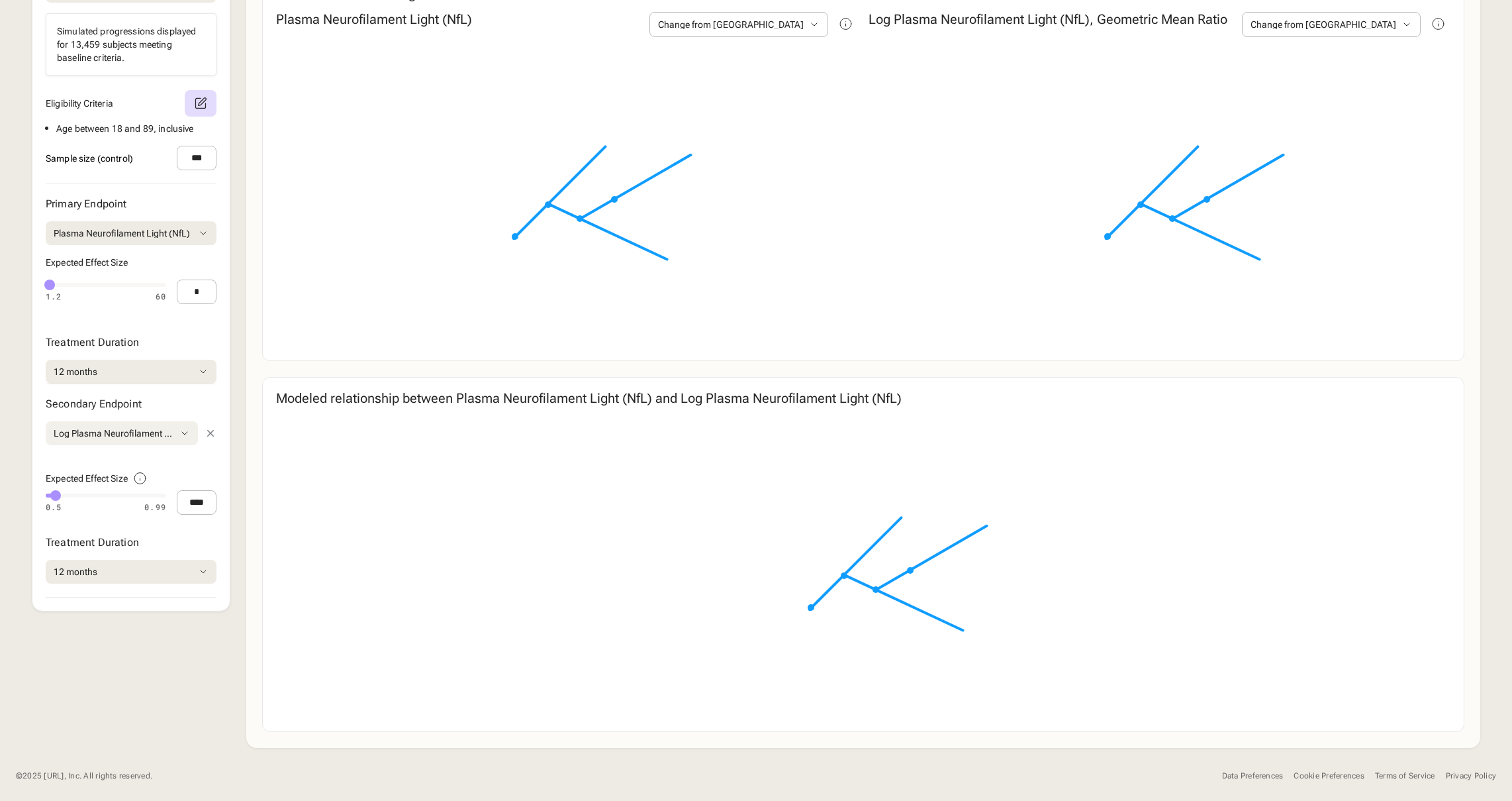
click at [186, 438] on icon at bounding box center [185, 432] width 11 height 11
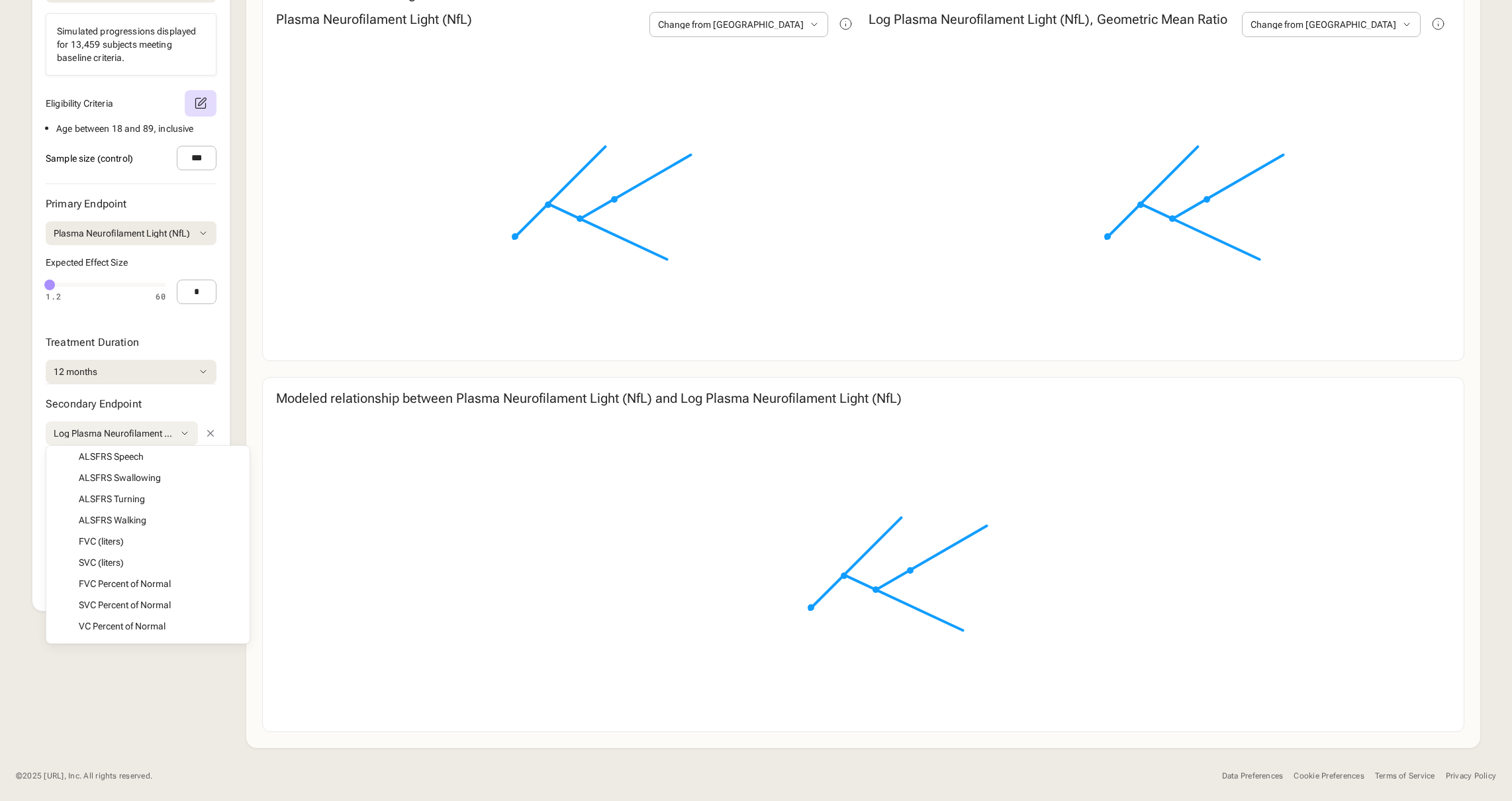
scroll to position [243, 0]
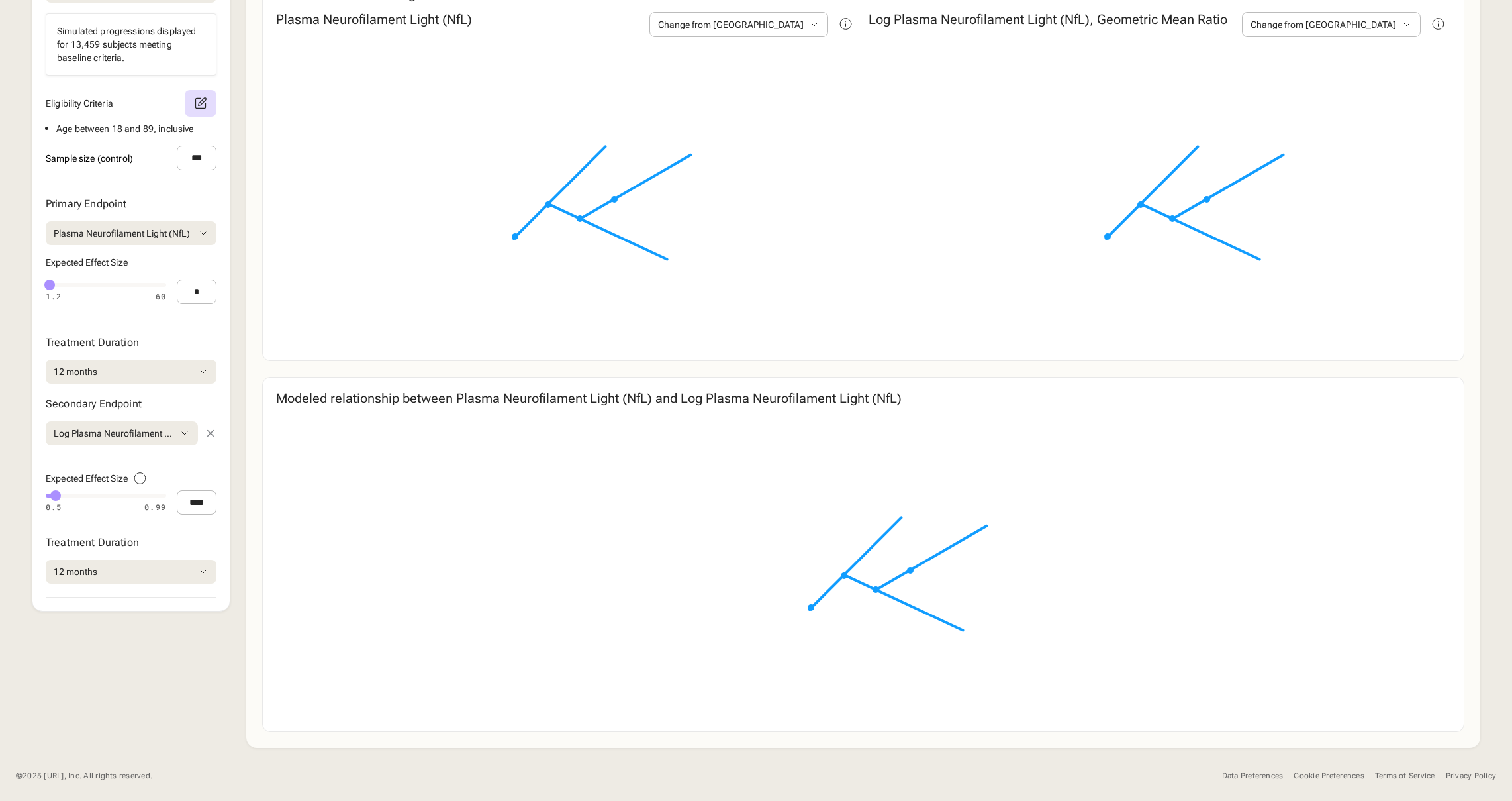
click at [145, 715] on div "Disease Area [MEDICAL_DATA] Load Default Alpha Level **** Subpopulation Create …" at bounding box center [755, 246] width 1448 height 1002
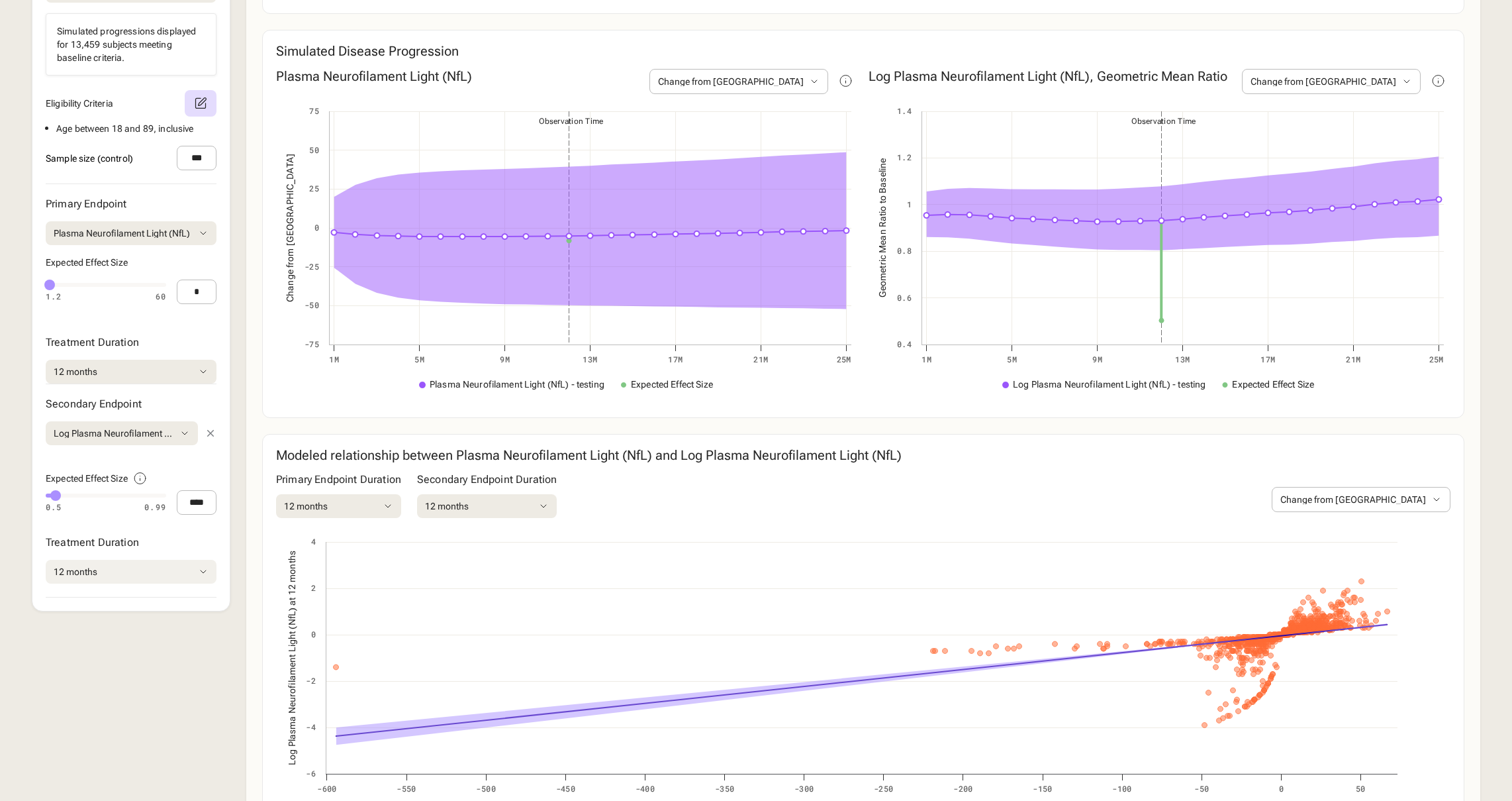
click at [111, 583] on button "12 months" at bounding box center [131, 572] width 171 height 24
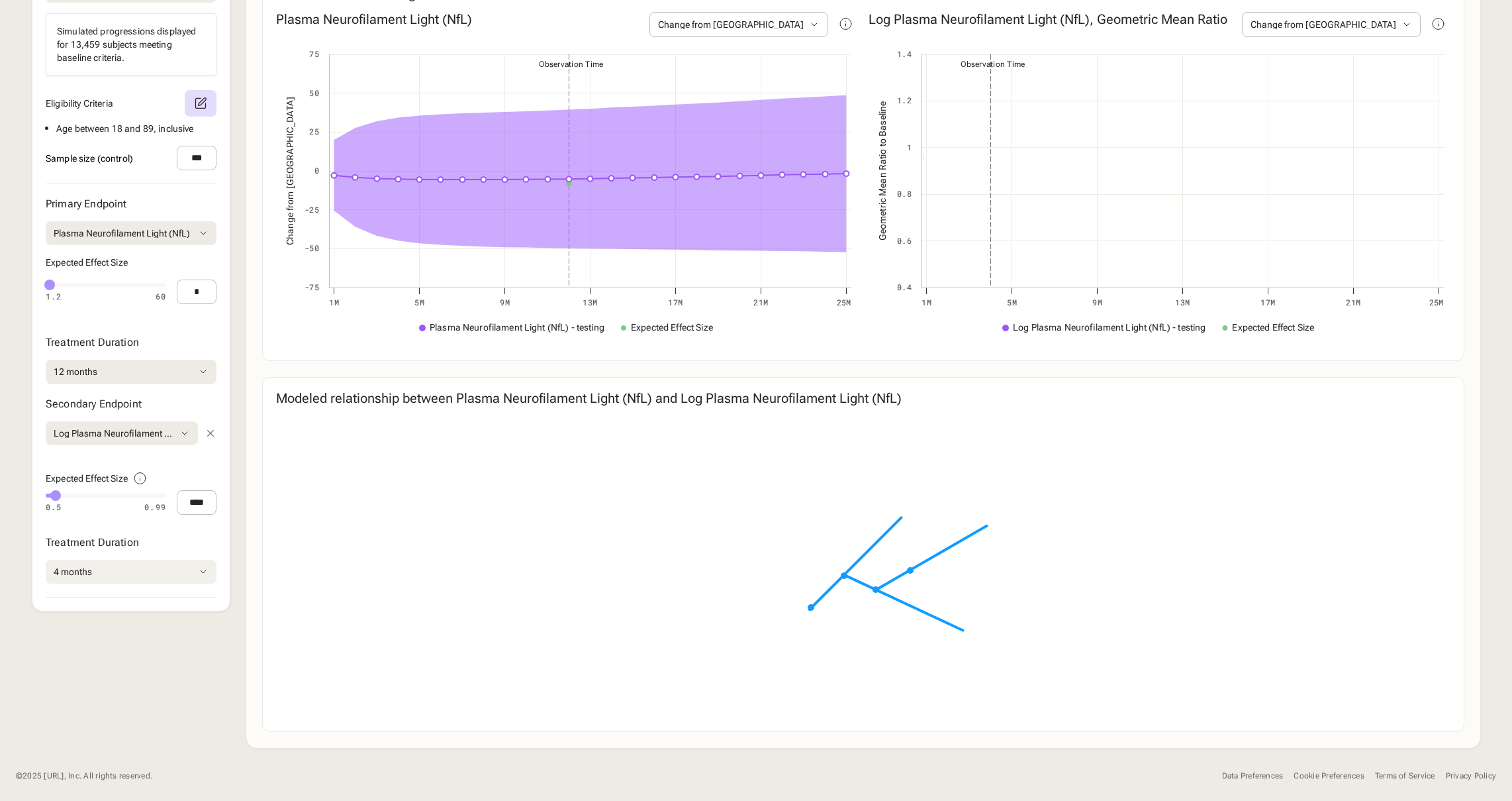
click at [111, 682] on div "Disease Area [MEDICAL_DATA] Load Default Alpha Level **** Subpopulation Create …" at bounding box center [755, 246] width 1448 height 1002
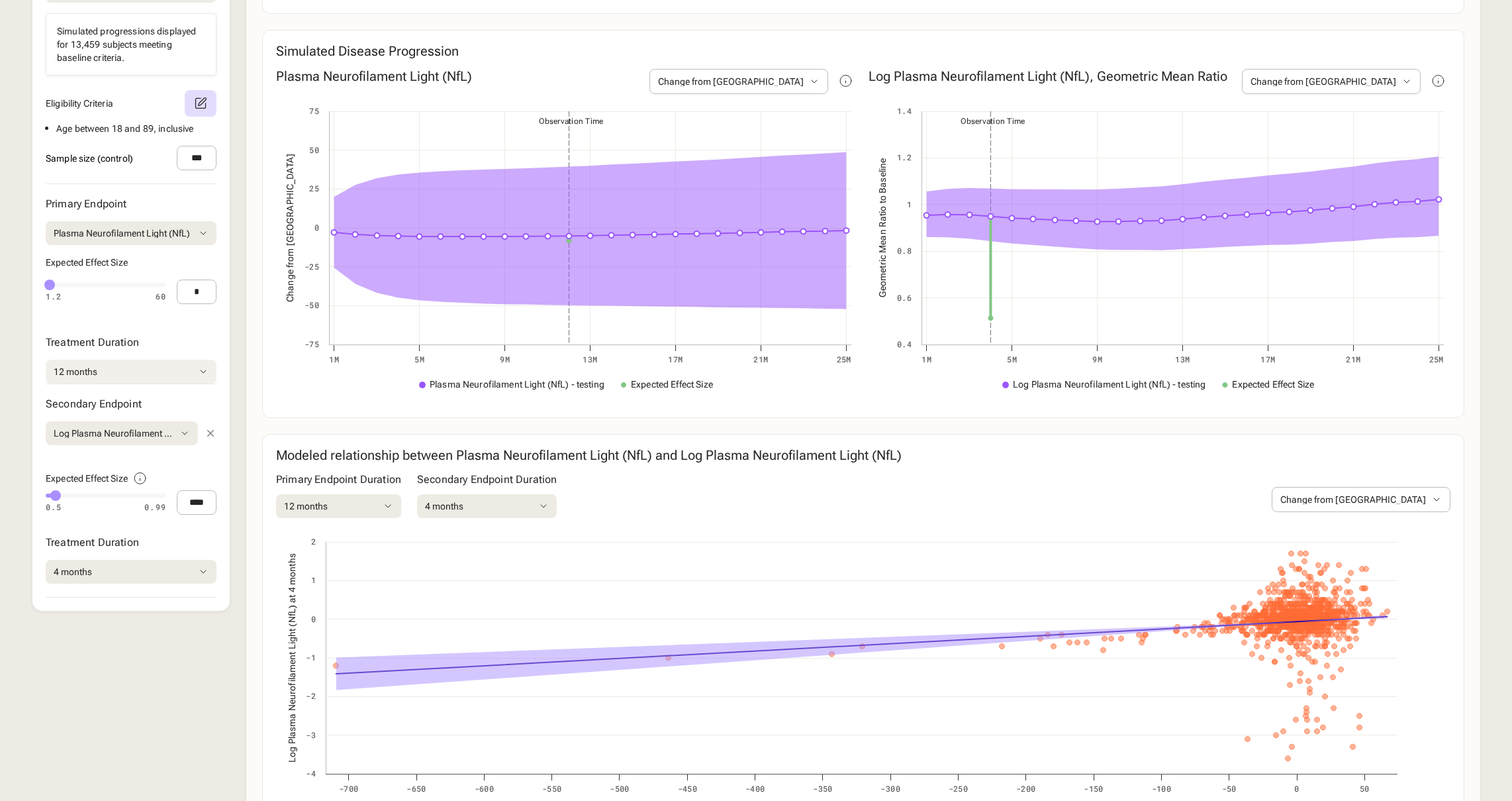
click at [170, 384] on button "12 months" at bounding box center [131, 371] width 171 height 24
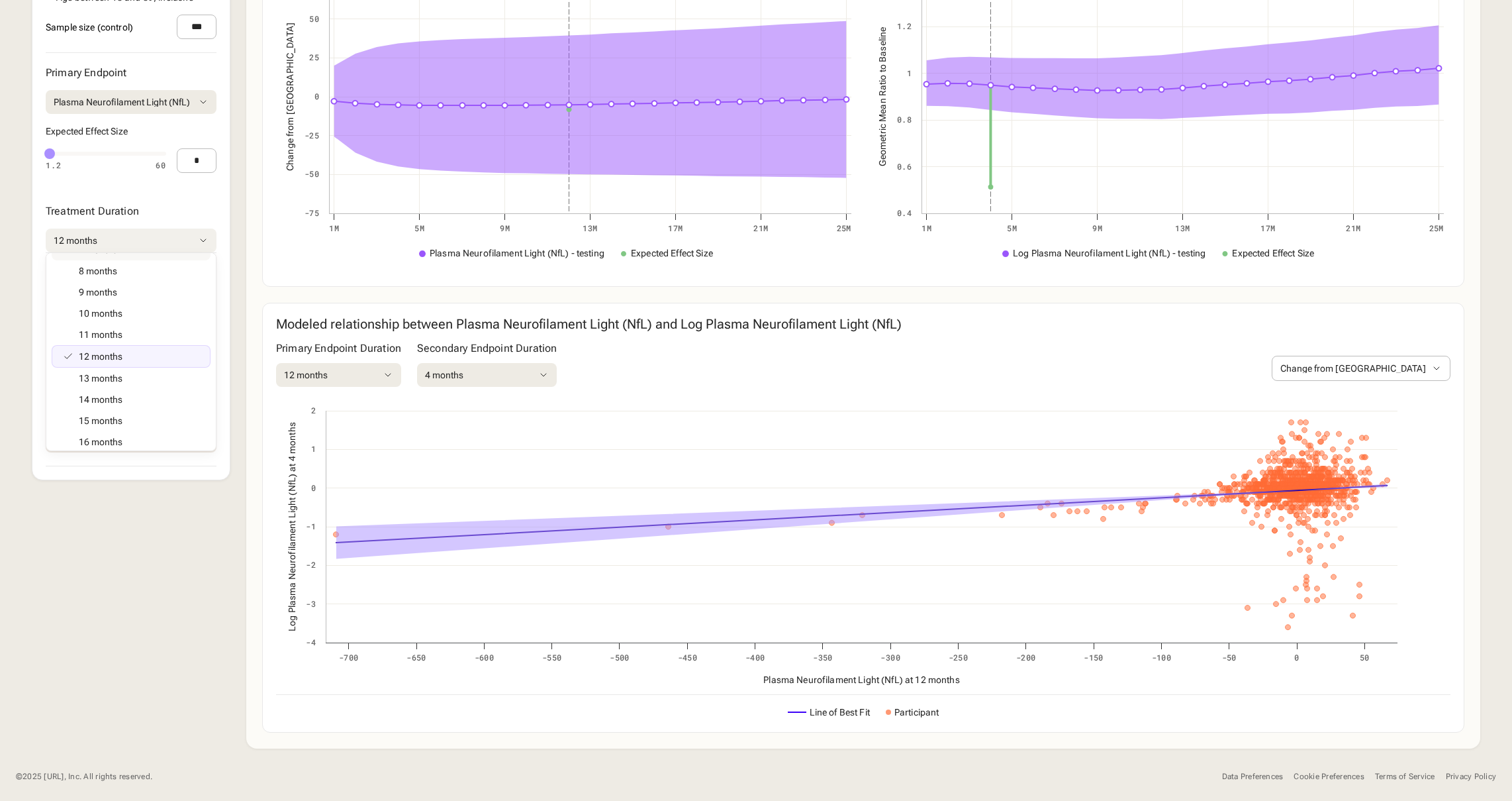
scroll to position [349, 0]
click at [127, 535] on div "Disease Area [MEDICAL_DATA] Load Default Alpha Level **** Subpopulation Create …" at bounding box center [755, 181] width 1448 height 1135
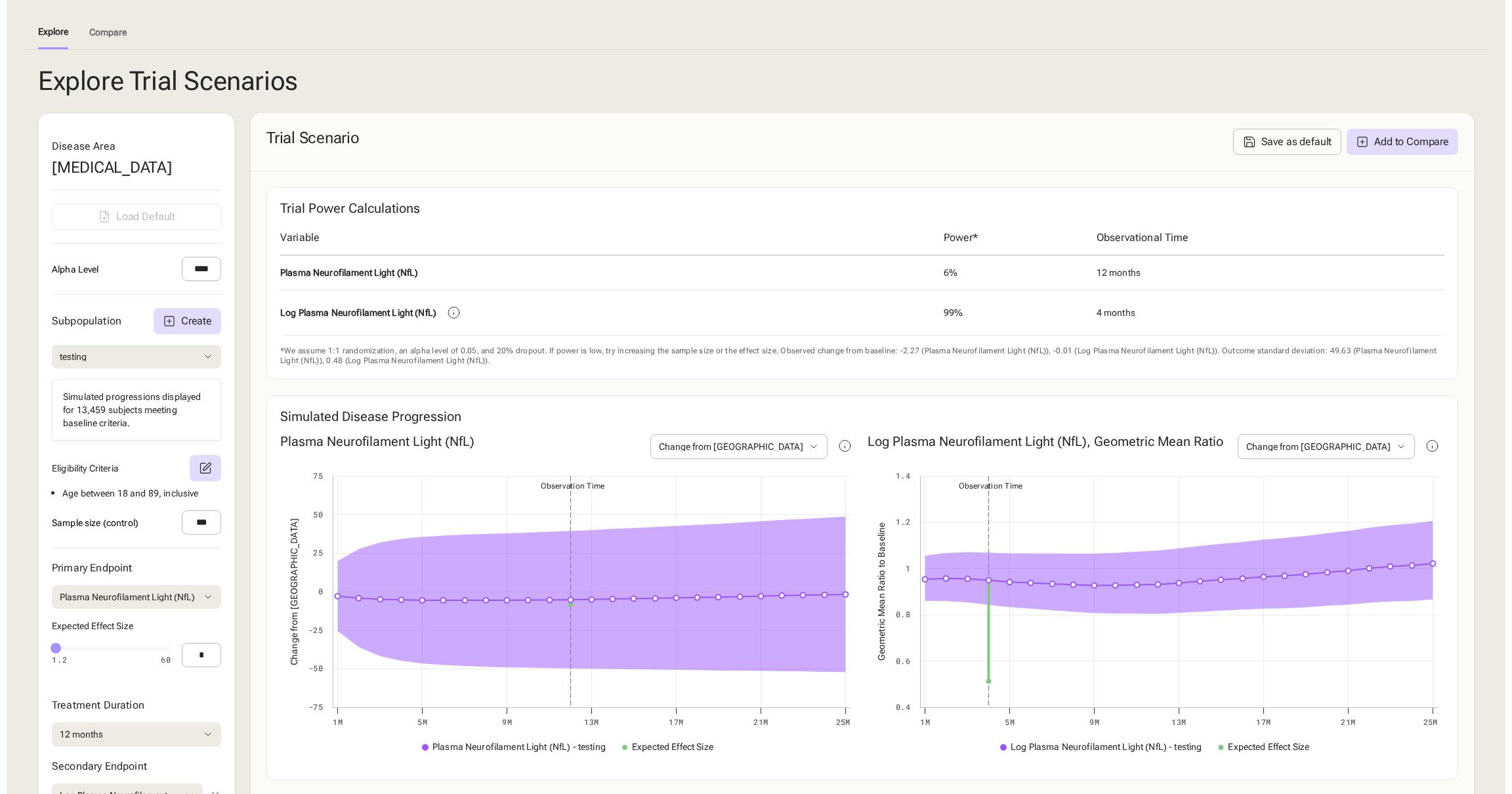
scroll to position [225, 0]
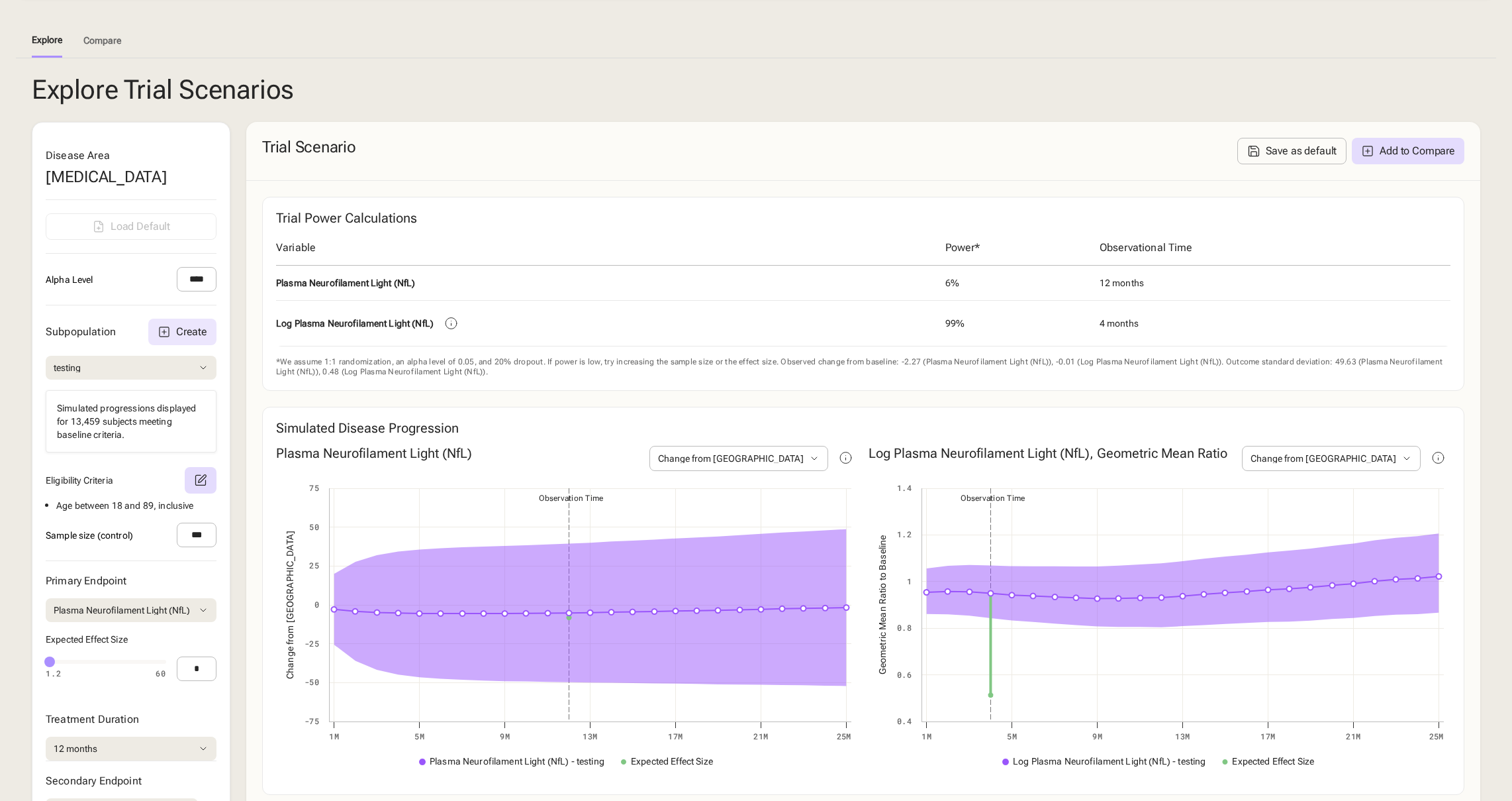
click at [189, 337] on div "Create" at bounding box center [192, 331] width 31 height 11
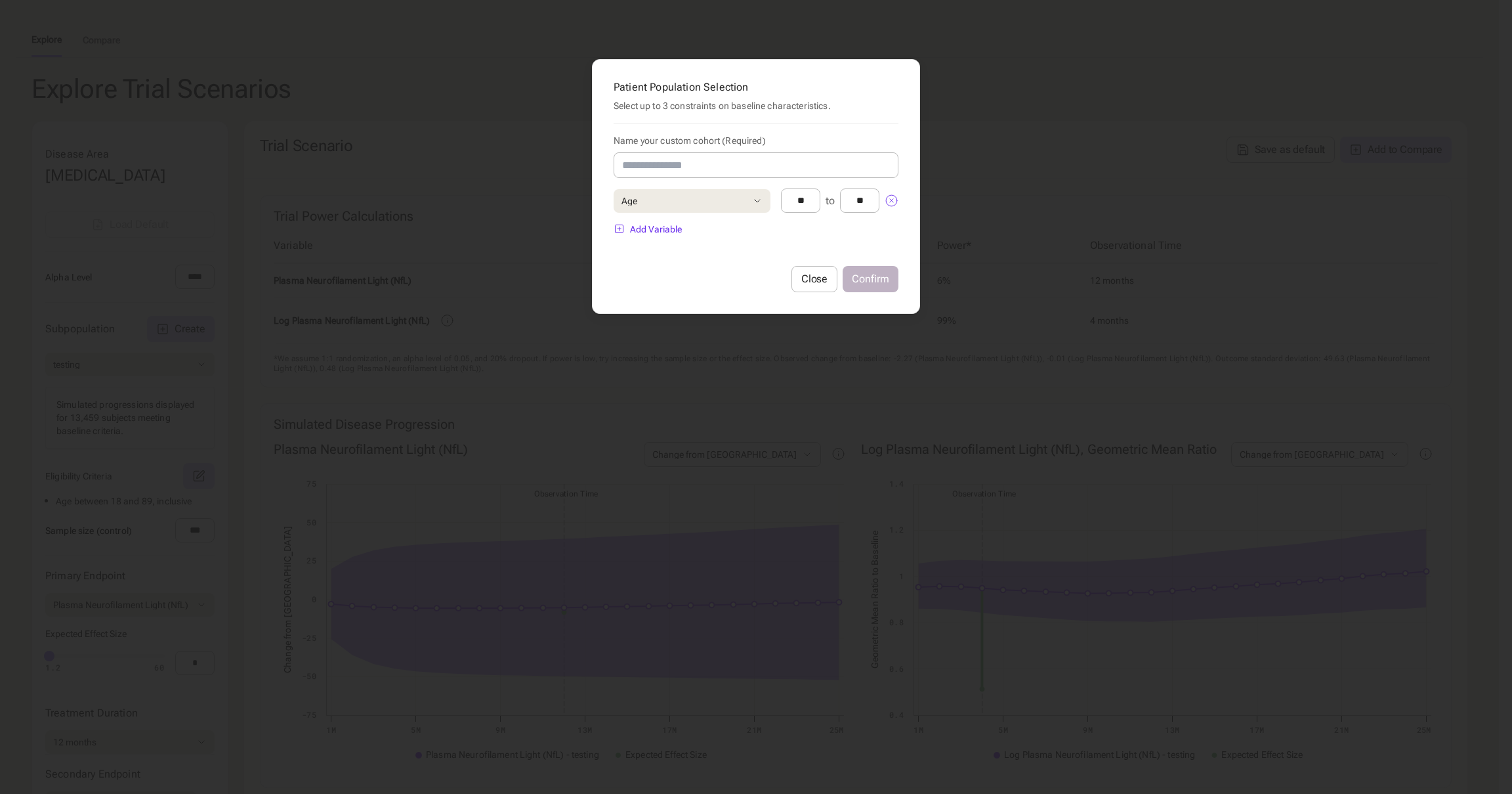
click at [656, 229] on div "Add Variable" at bounding box center [648, 229] width 68 height 11
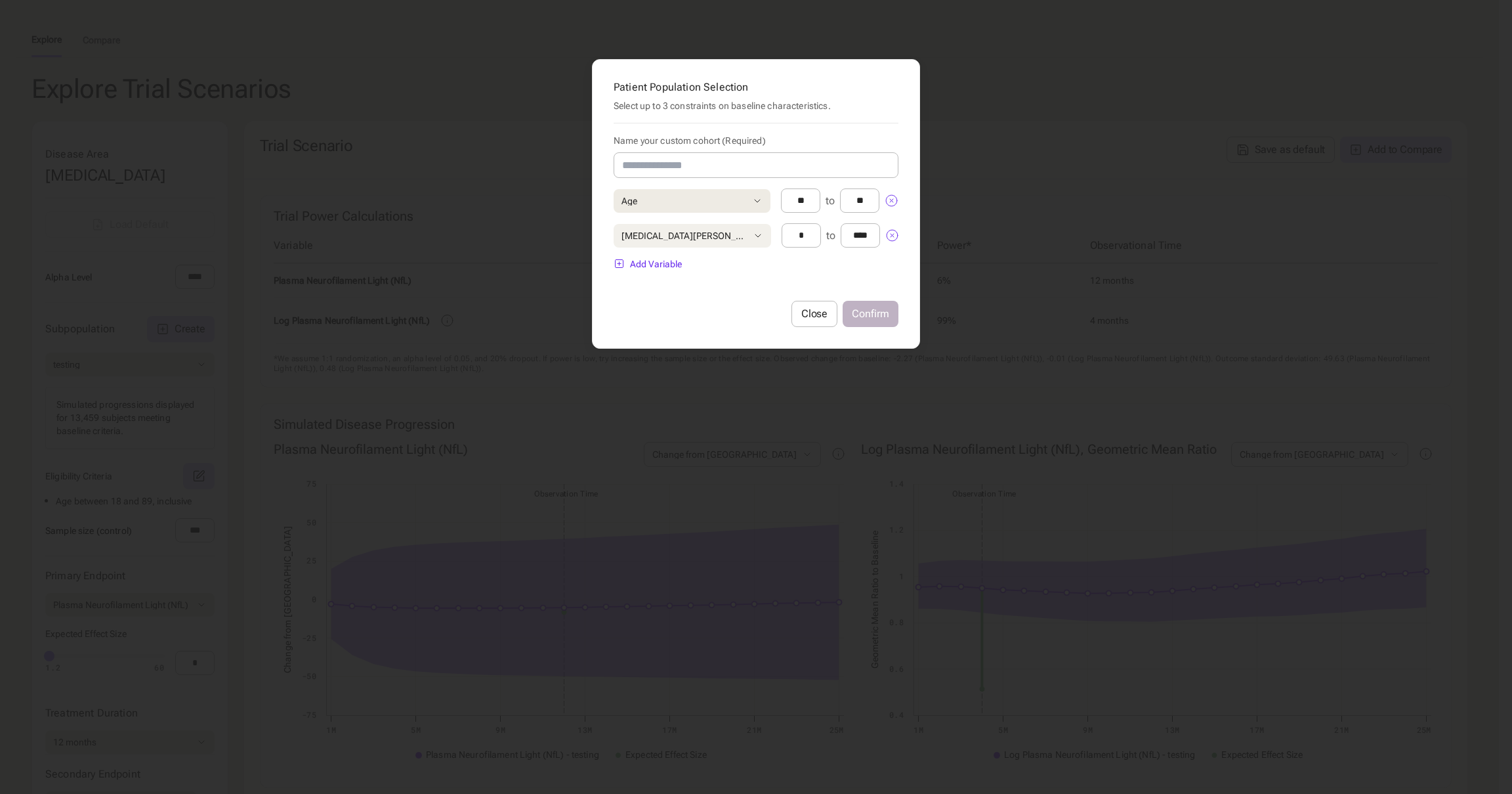
click at [663, 236] on div "[MEDICAL_DATA][PERSON_NAME]" at bounding box center [684, 235] width 126 height 9
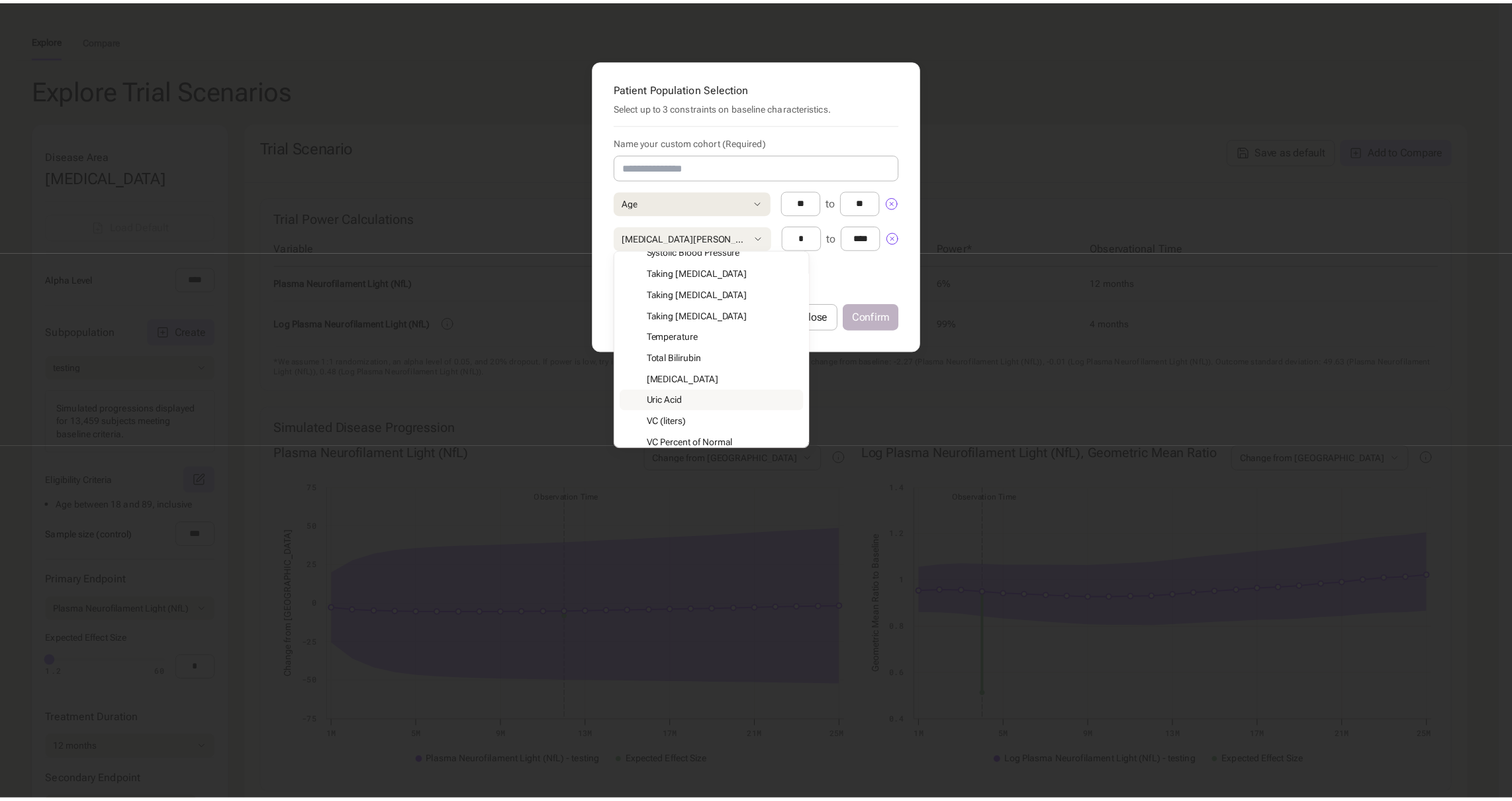
scroll to position [1359, 0]
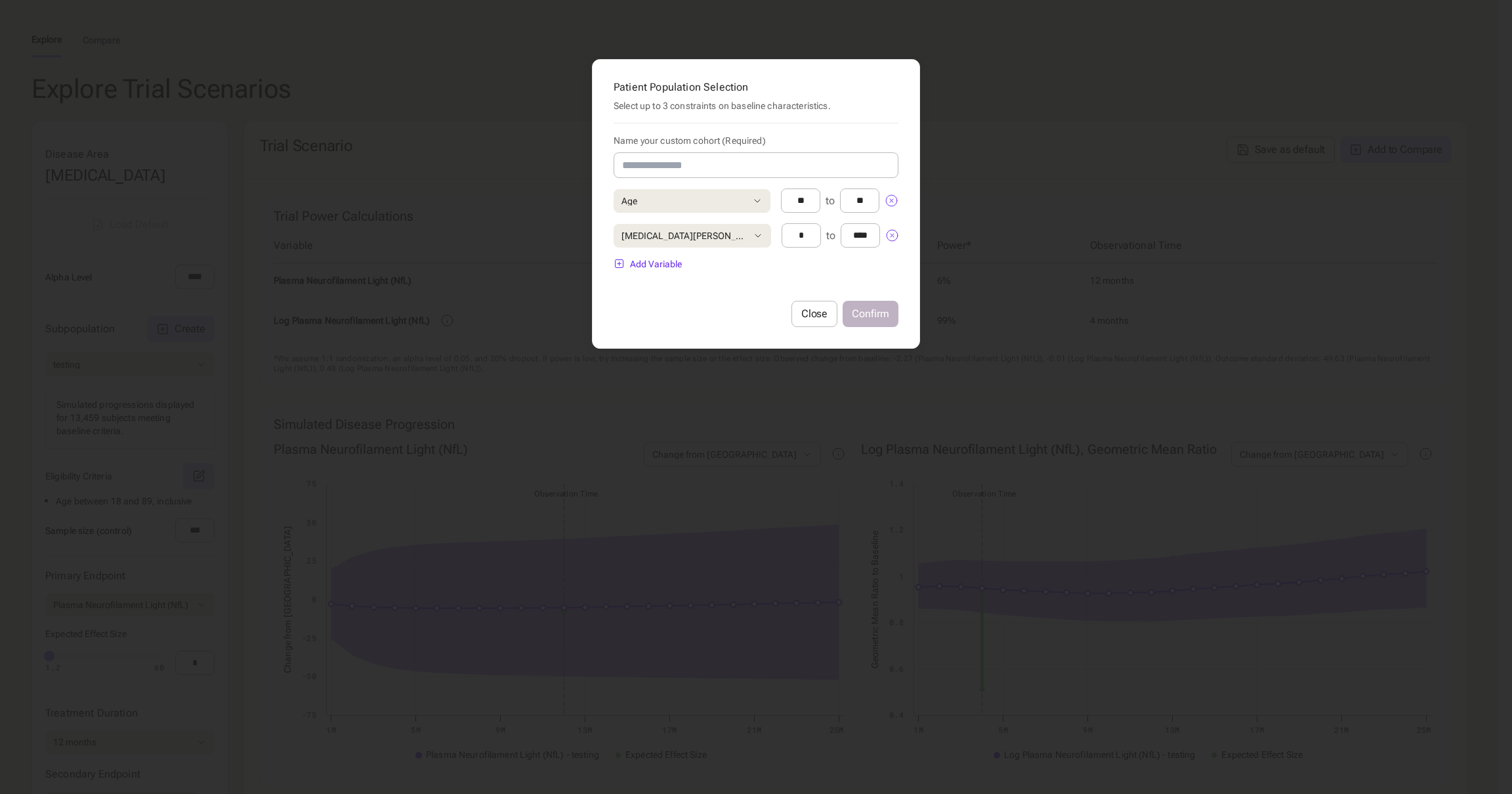
click at [873, 374] on div at bounding box center [756, 397] width 1512 height 794
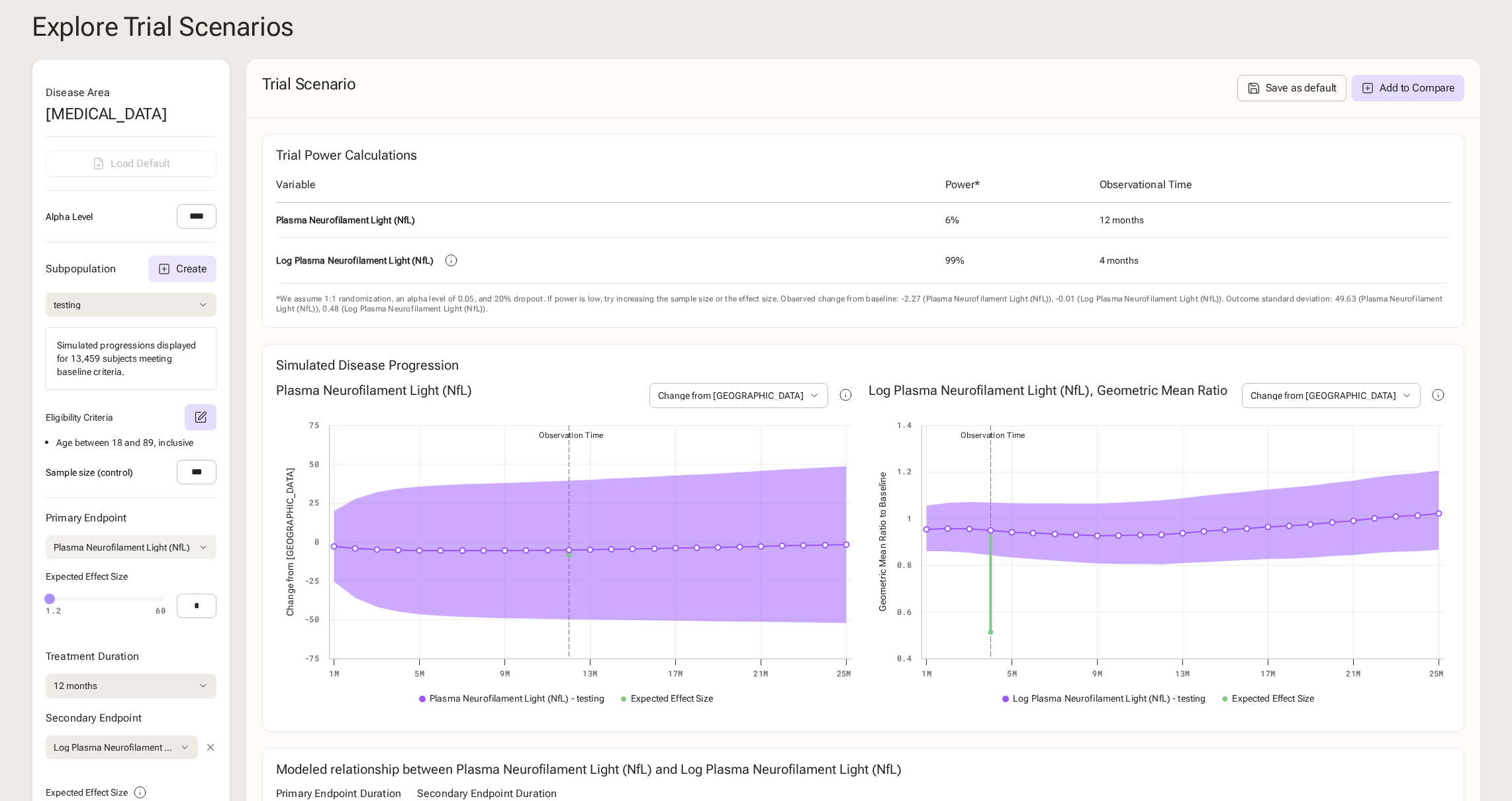
scroll to position [297, 0]
